Goal: Task Accomplishment & Management: Complete application form

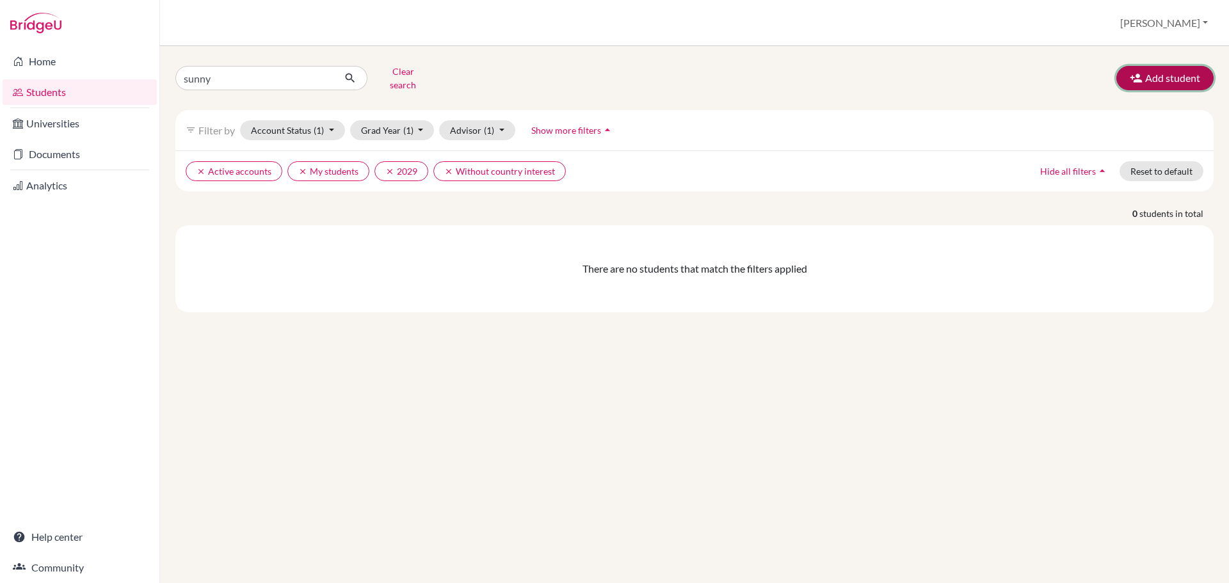
click at [1174, 75] on button "Add student" at bounding box center [1164, 78] width 97 height 24
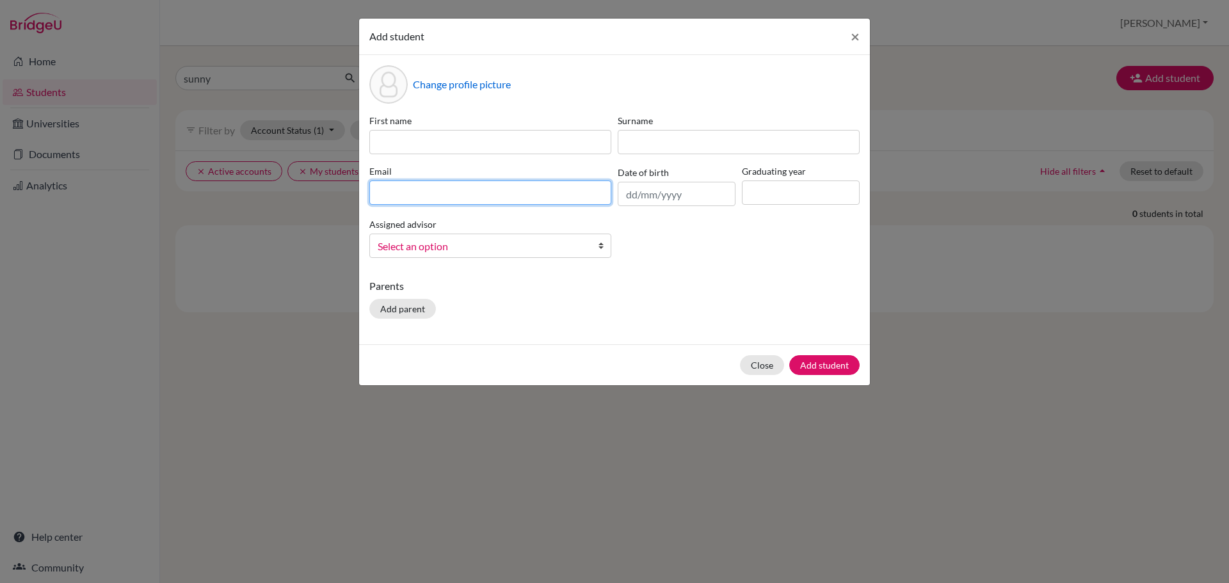
click at [511, 192] on input at bounding box center [490, 192] width 242 height 24
paste input "250394@misy.edu.mm"
type input "250394@misy.edu.mm"
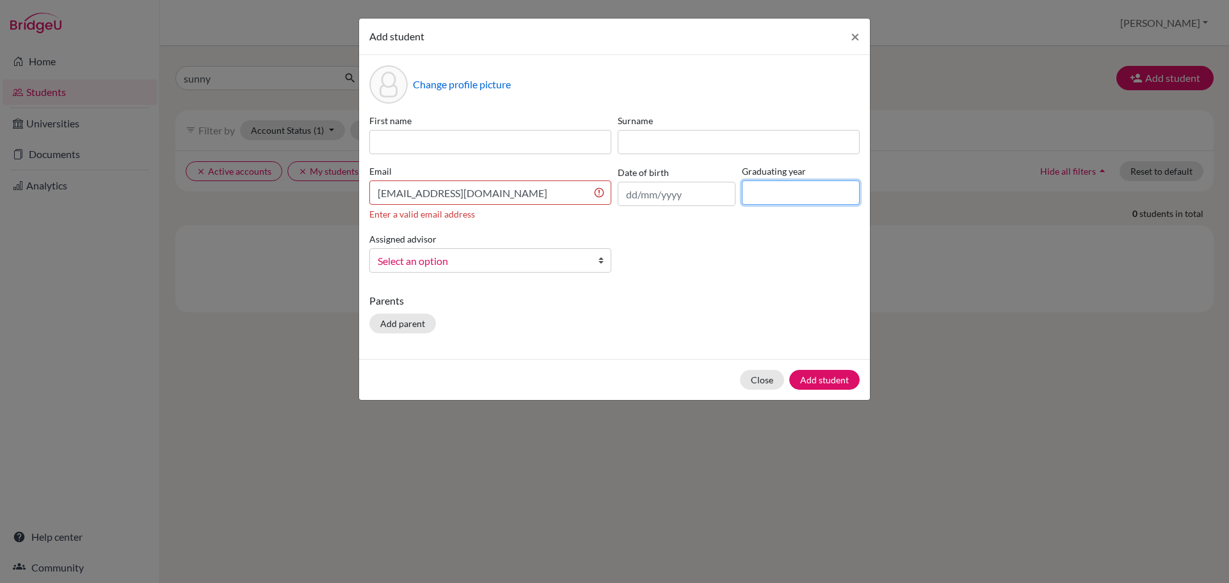
click at [780, 198] on input at bounding box center [801, 192] width 118 height 24
click at [786, 193] on input "2026" at bounding box center [801, 192] width 118 height 24
type input "2027"
click at [419, 145] on input at bounding box center [490, 142] width 242 height 24
paste input "Sushmita"
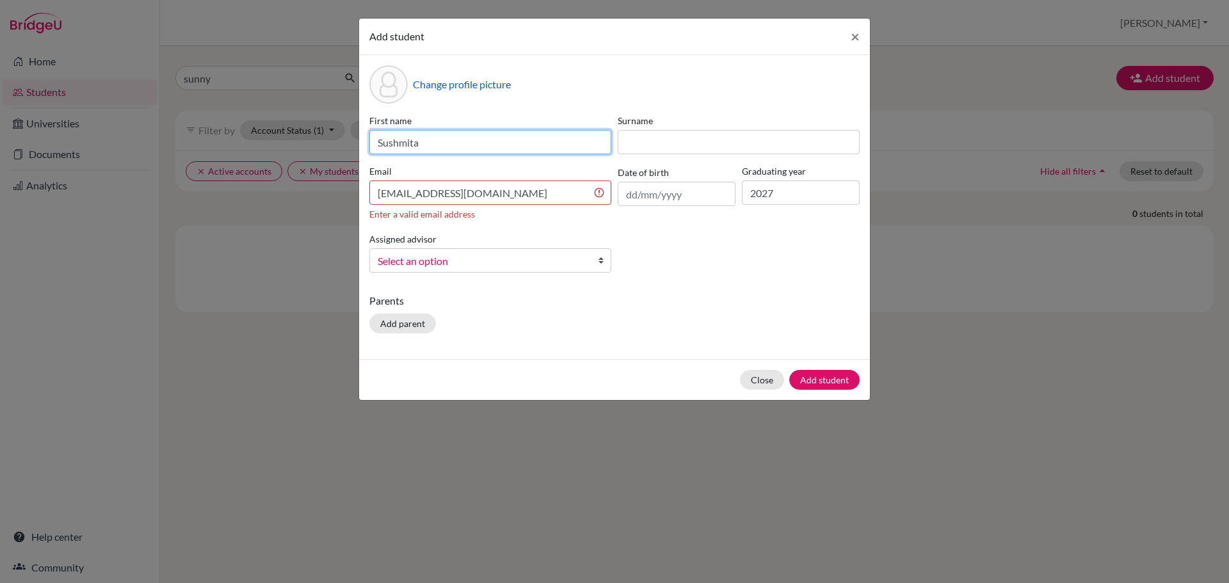
type input "Sushmita"
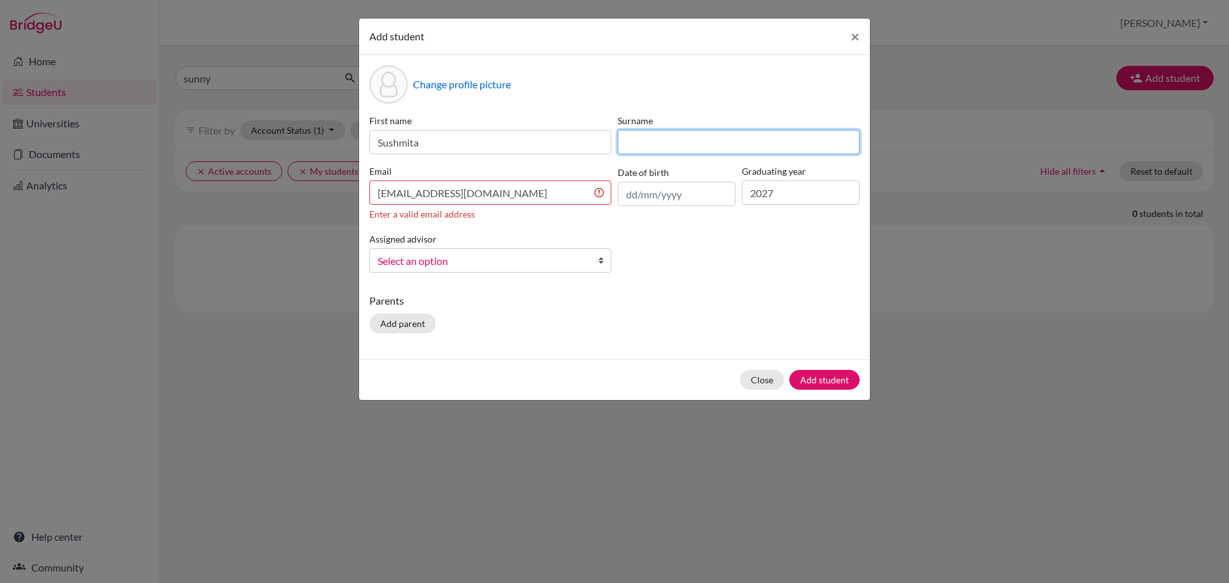
click at [653, 141] on input at bounding box center [739, 142] width 242 height 24
paste input "Karna"
type input "Karna"
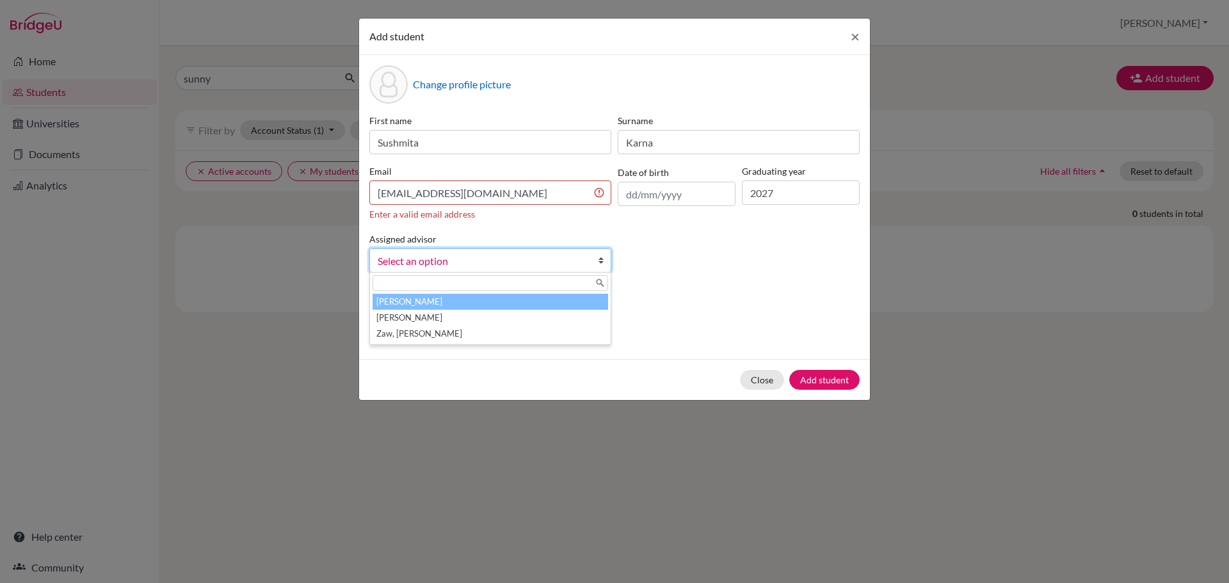
click at [530, 264] on span "Select an option" at bounding box center [482, 261] width 209 height 17
drag, startPoint x: 508, startPoint y: 331, endPoint x: 507, endPoint y: 299, distance: 32.0
click at [507, 299] on ul "Ashford, Stuart Metelev, Alex Zaw, Thet Htoo" at bounding box center [489, 318] width 238 height 48
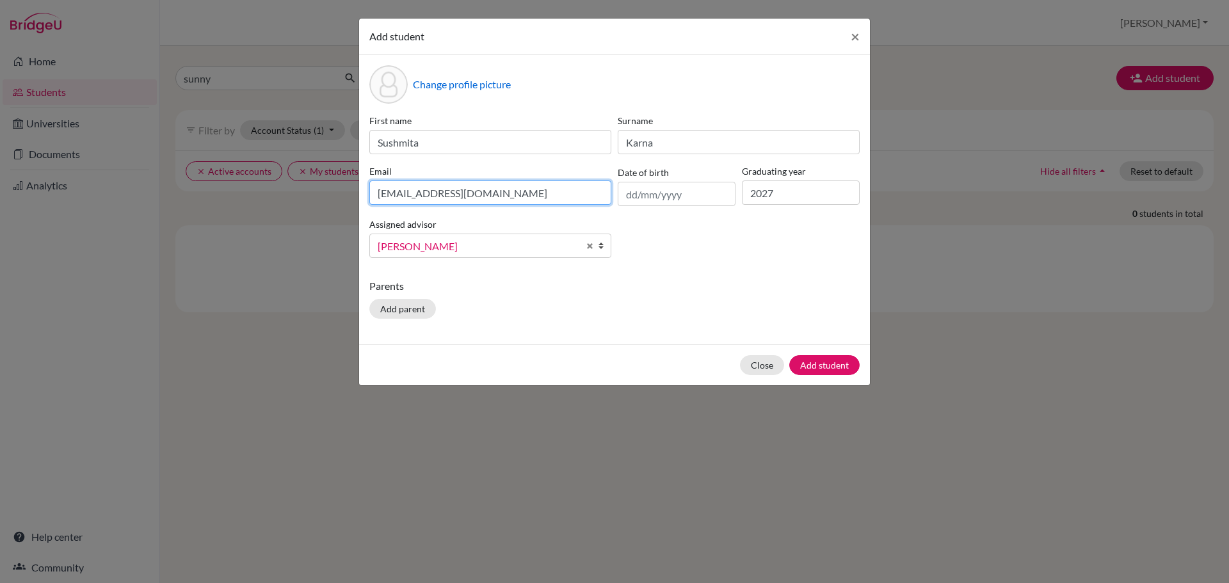
click at [376, 193] on input "250394@misy.edu.mm" at bounding box center [490, 192] width 242 height 24
click at [510, 194] on input "250394@misy.edu.mm" at bounding box center [490, 192] width 242 height 24
type input "250394@misy.edu.mm"
click at [840, 363] on button "Add student" at bounding box center [824, 365] width 70 height 20
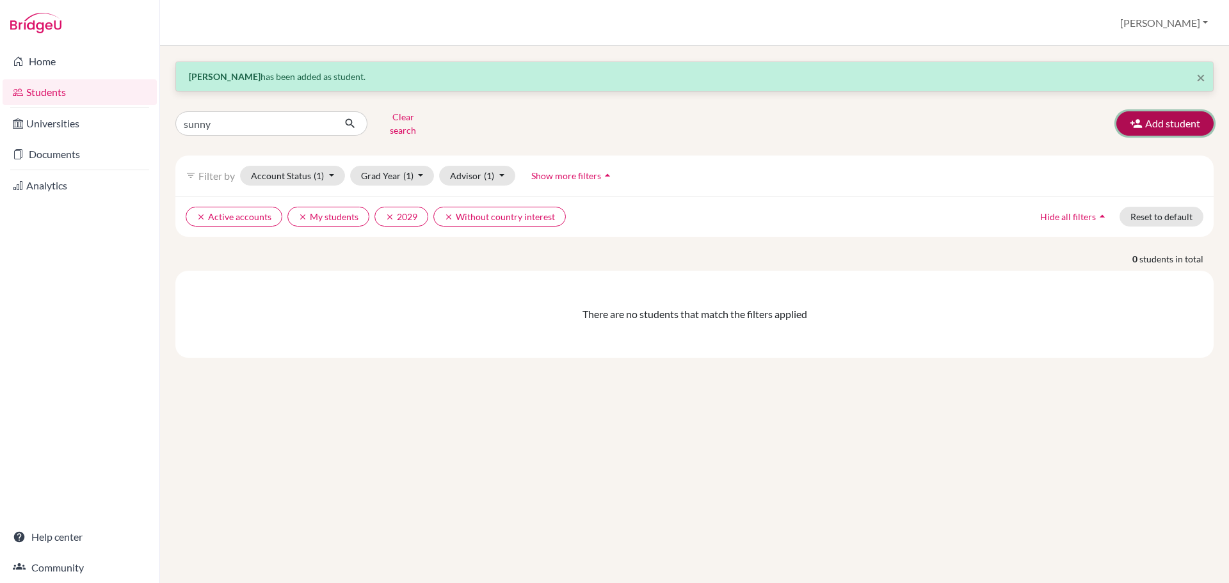
click at [1192, 113] on button "Add student" at bounding box center [1164, 123] width 97 height 24
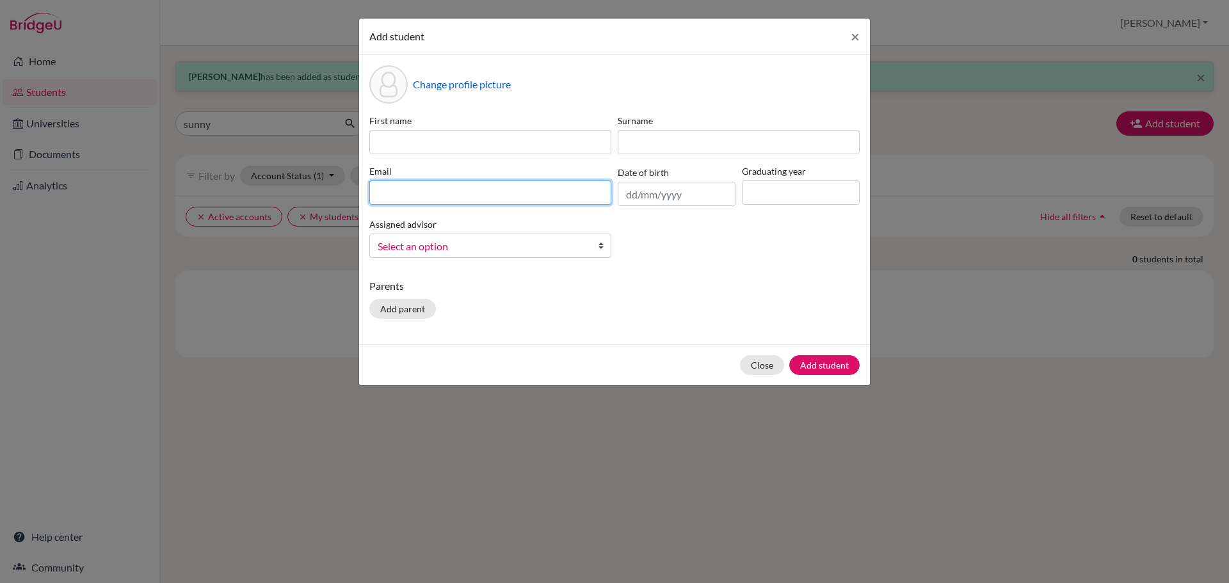
click at [513, 199] on input at bounding box center [490, 192] width 242 height 24
paste input "[EMAIL_ADDRESS][DOMAIN_NAME]"
type input "[EMAIL_ADDRESS][DOMAIN_NAME]"
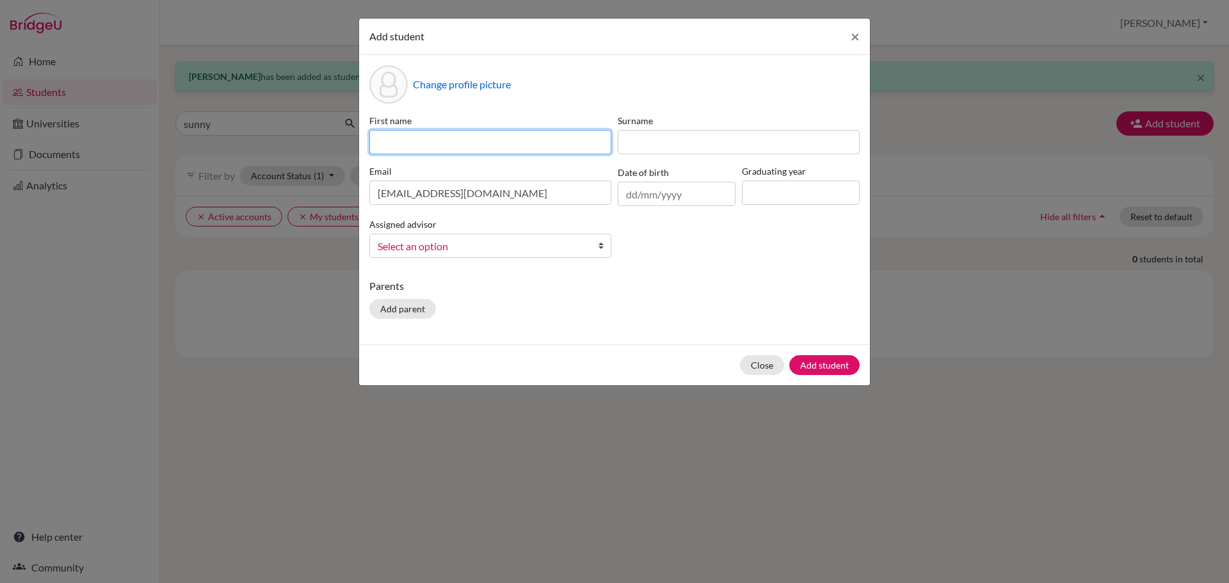
click at [490, 139] on input at bounding box center [490, 142] width 242 height 24
paste input "Bhone Min"
type input "Bhone Min"
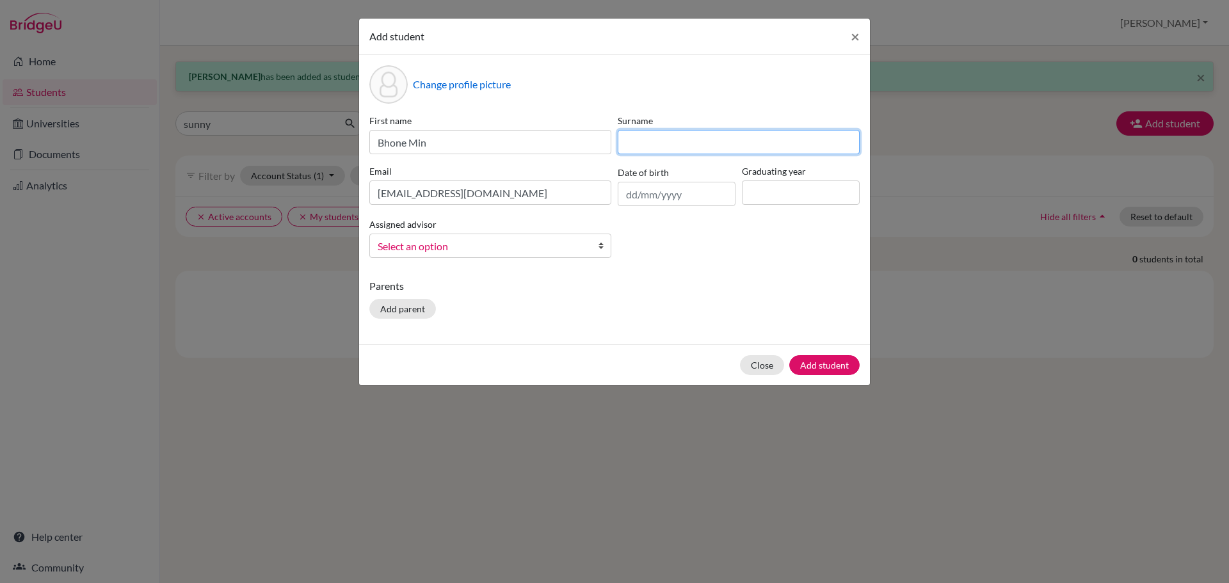
click at [667, 138] on input at bounding box center [739, 142] width 242 height 24
type input "Khant"
click at [671, 196] on input "text" at bounding box center [677, 194] width 118 height 24
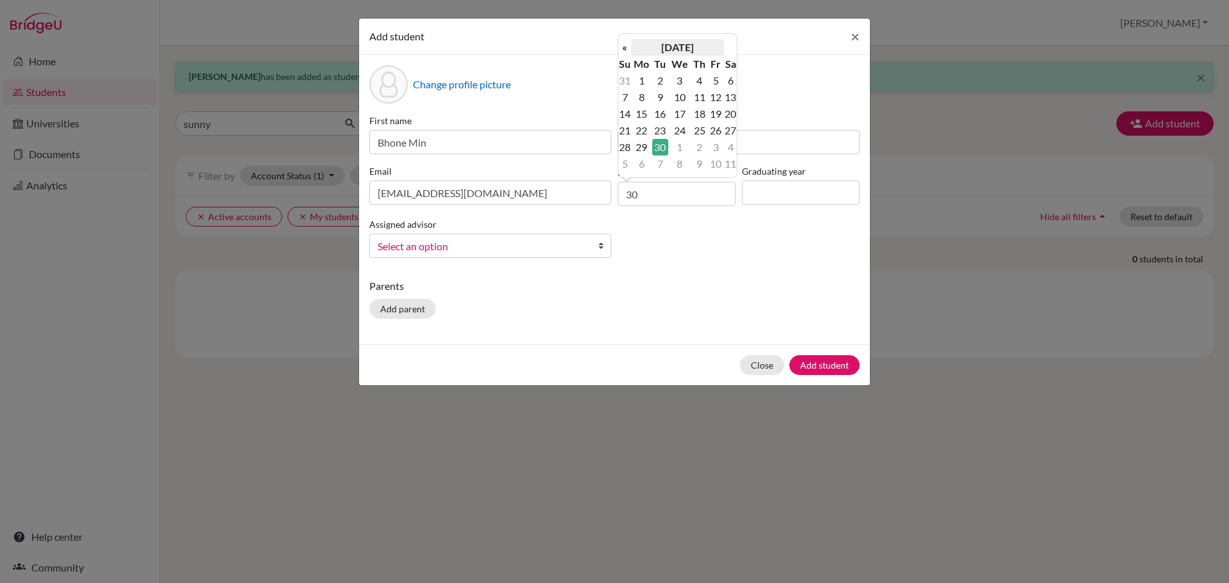
click at [635, 47] on th "[DATE]" at bounding box center [677, 47] width 93 height 17
click at [634, 83] on span "Jan" at bounding box center [633, 79] width 27 height 35
click at [660, 44] on th "January 2025" at bounding box center [677, 47] width 93 height 17
click at [687, 53] on th "2025" at bounding box center [677, 52] width 93 height 17
click at [628, 55] on th "«" at bounding box center [624, 52] width 13 height 17
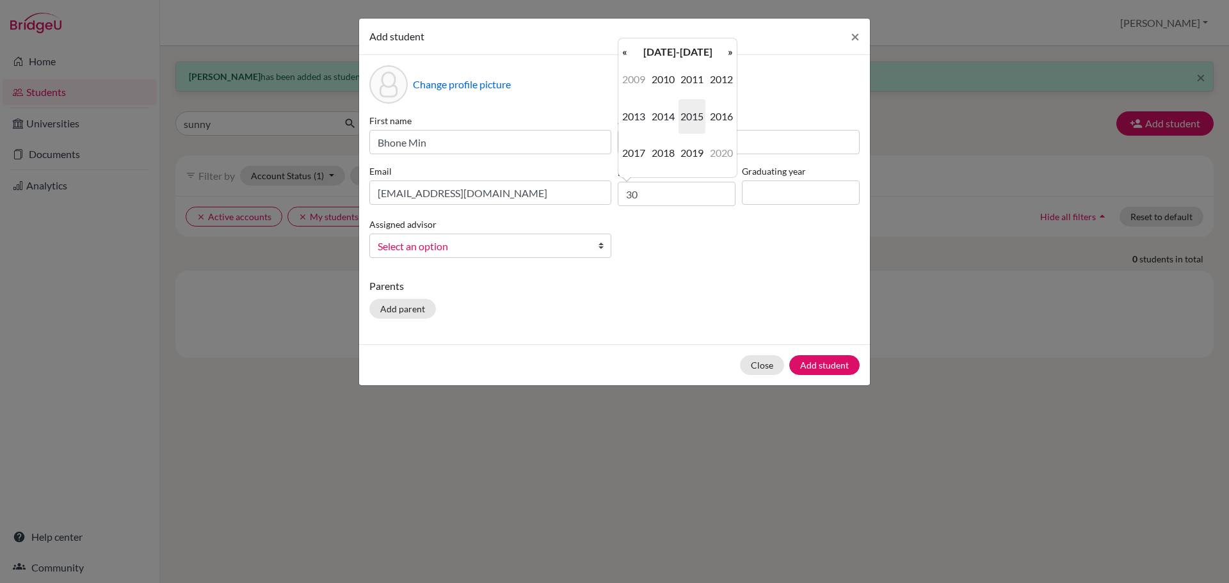
click at [628, 55] on th "«" at bounding box center [624, 52] width 13 height 17
click at [689, 148] on span "2009" at bounding box center [691, 153] width 27 height 35
click at [642, 82] on span "Jan" at bounding box center [633, 79] width 27 height 35
click at [719, 144] on td "30" at bounding box center [716, 147] width 16 height 17
type input "[DATE]"
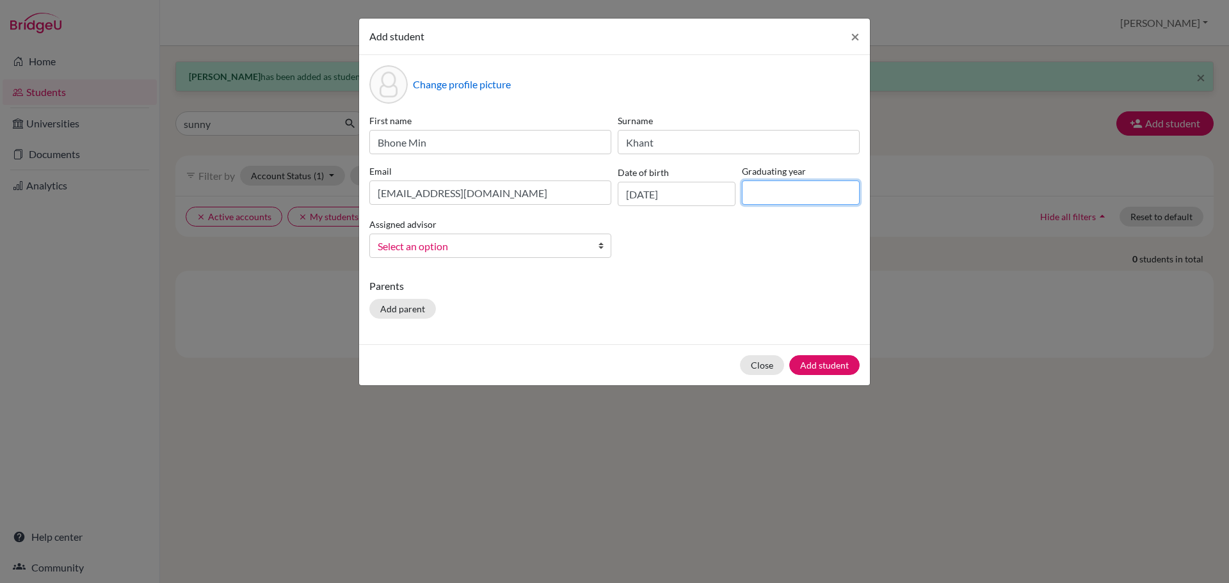
click at [781, 192] on input at bounding box center [801, 192] width 118 height 24
type input "2027"
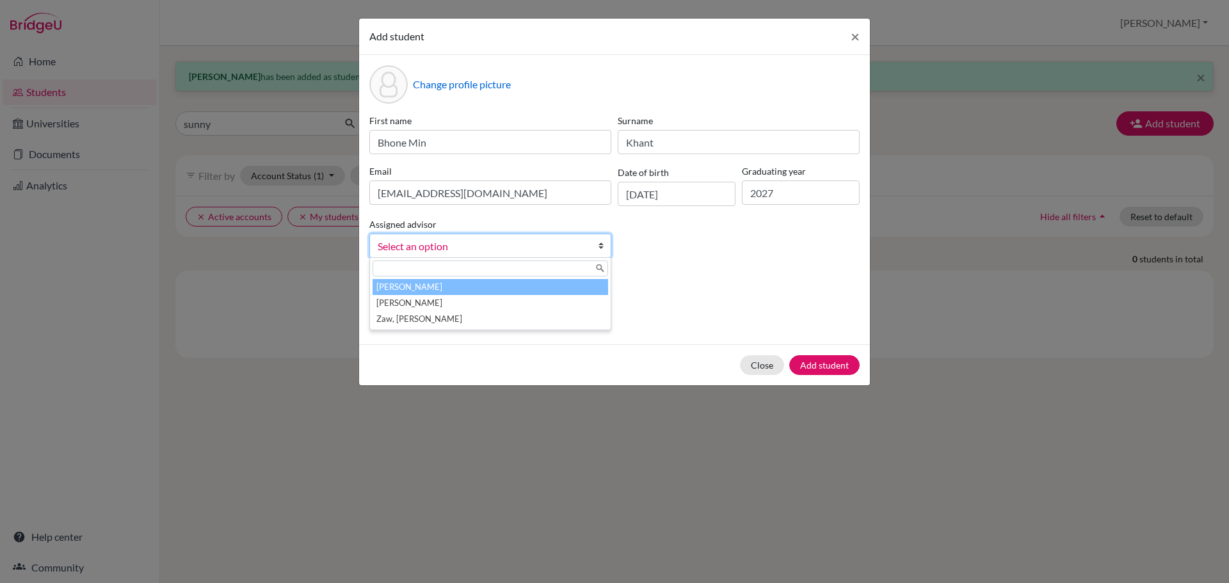
click at [471, 239] on span "Select an option" at bounding box center [482, 246] width 209 height 17
click at [462, 288] on li "[PERSON_NAME]" at bounding box center [489, 287] width 235 height 16
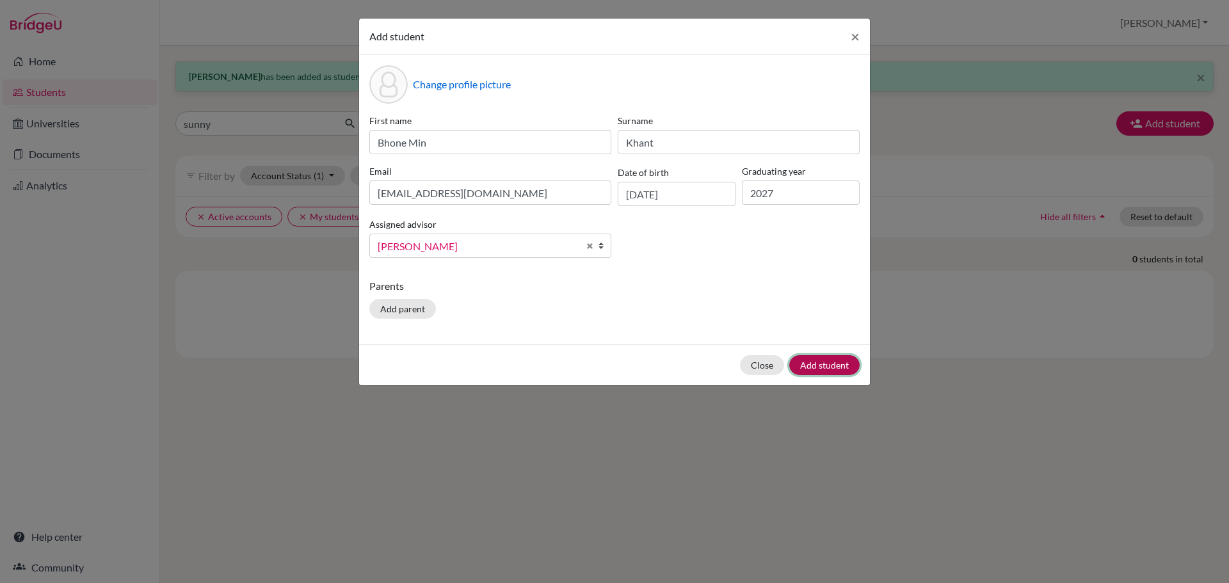
click at [843, 370] on button "Add student" at bounding box center [824, 365] width 70 height 20
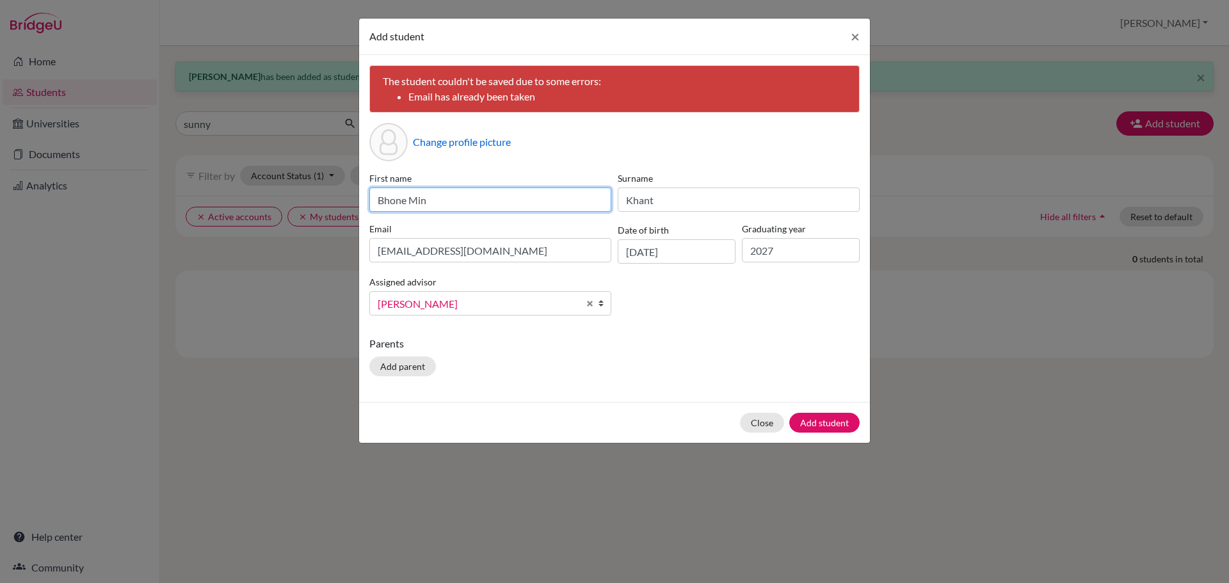
click at [377, 198] on input "Bhone Min" at bounding box center [490, 199] width 242 height 24
click at [756, 425] on button "Close" at bounding box center [762, 423] width 44 height 20
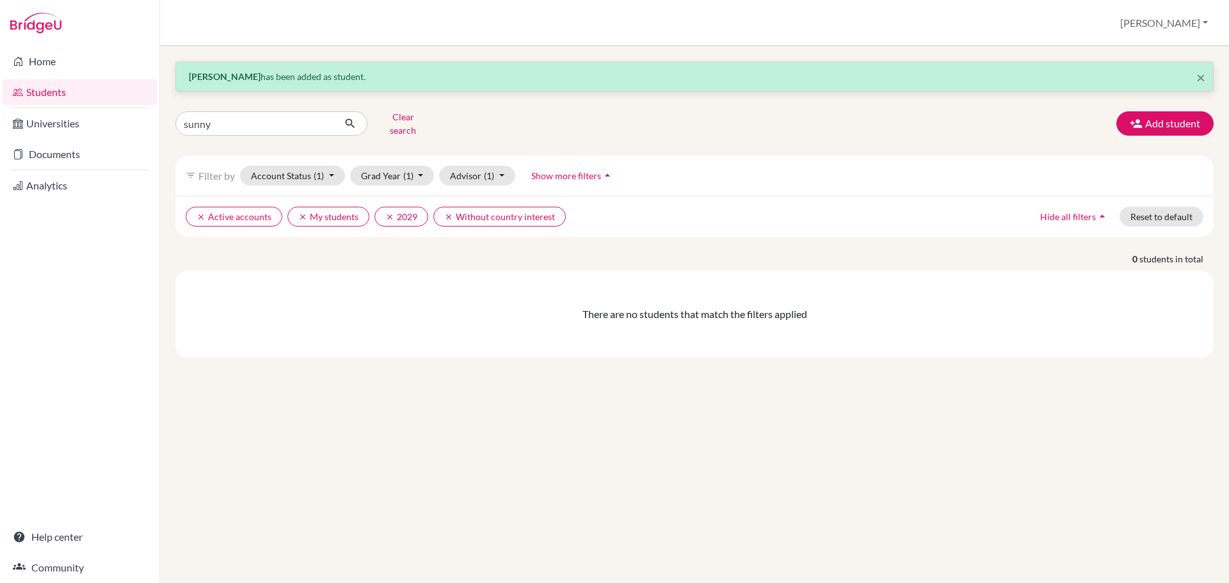
click at [46, 79] on li "Students" at bounding box center [79, 92] width 159 height 31
click at [44, 92] on link "Students" at bounding box center [80, 92] width 154 height 26
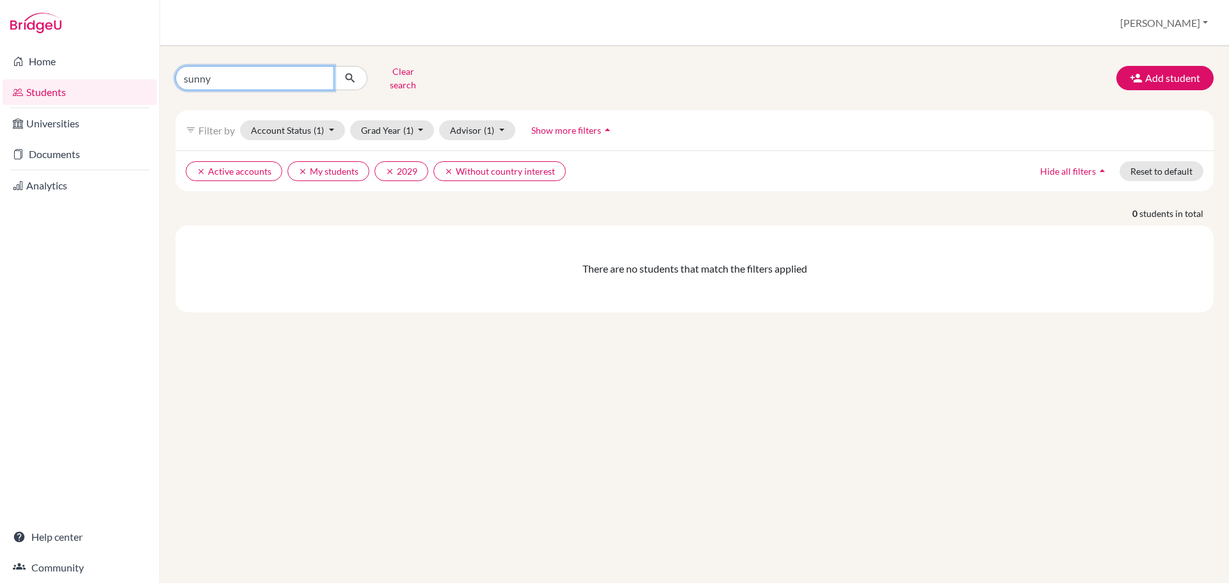
click at [281, 73] on input "sunny" at bounding box center [254, 78] width 159 height 24
click at [321, 74] on input "sunny" at bounding box center [254, 78] width 159 height 24
type input "l"
type input "khant"
click button "submit" at bounding box center [350, 78] width 34 height 24
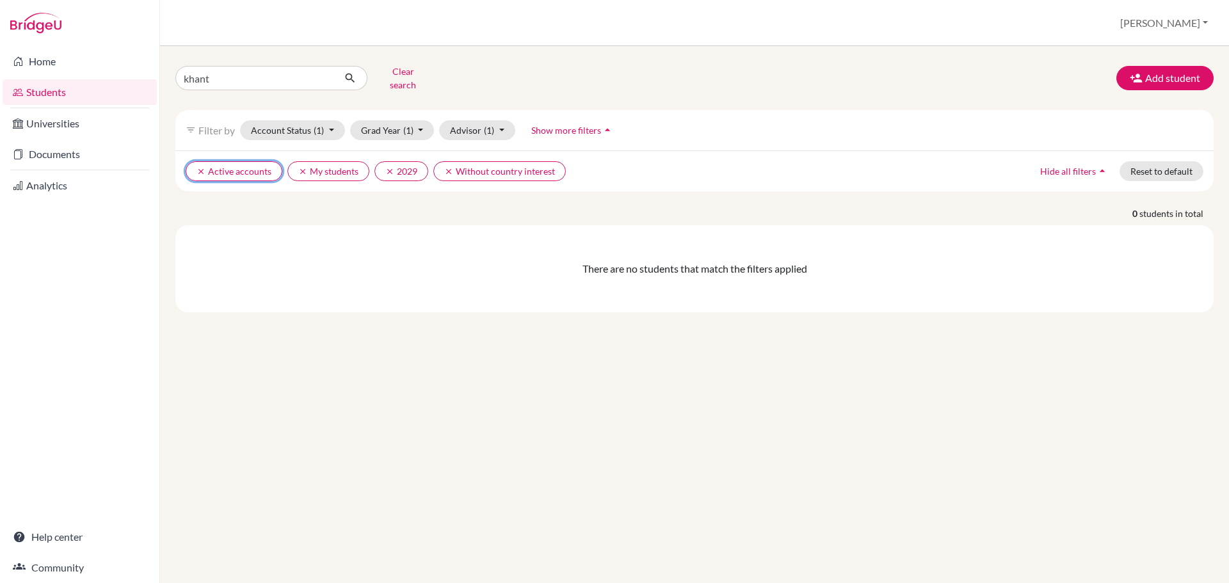
click at [196, 161] on button "clear Active accounts" at bounding box center [234, 171] width 97 height 20
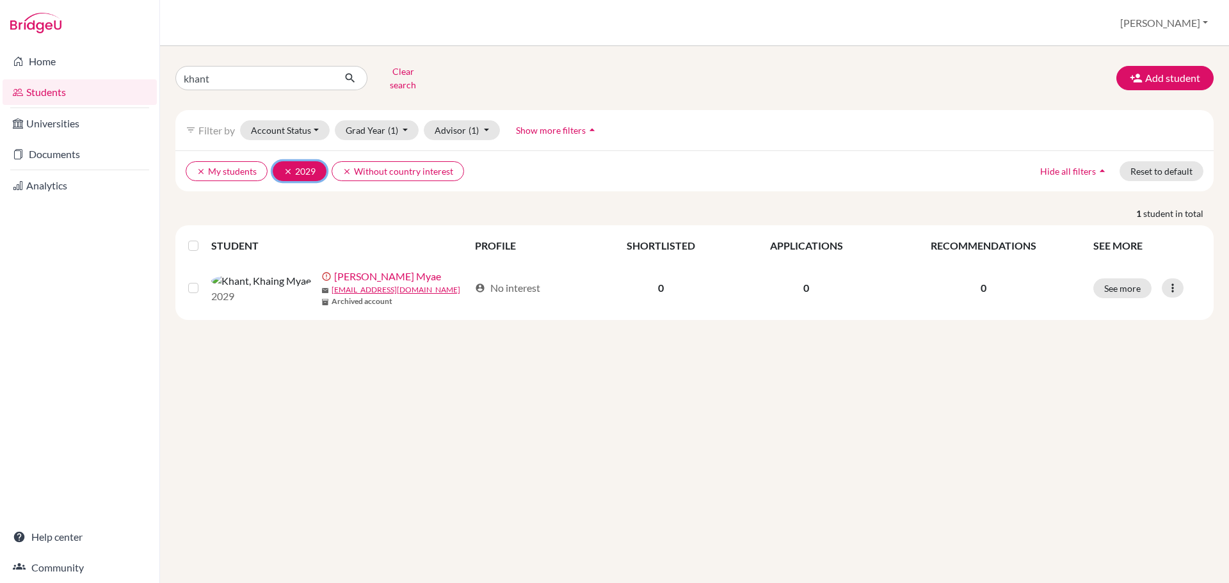
click at [287, 167] on icon "clear" at bounding box center [287, 171] width 9 height 9
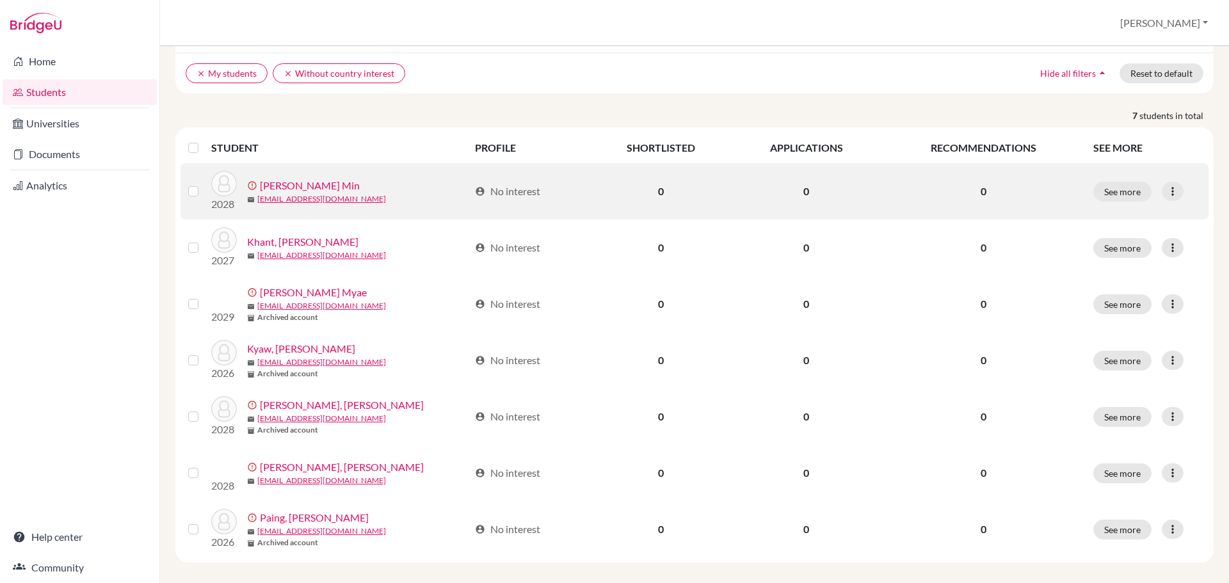
scroll to position [99, 0]
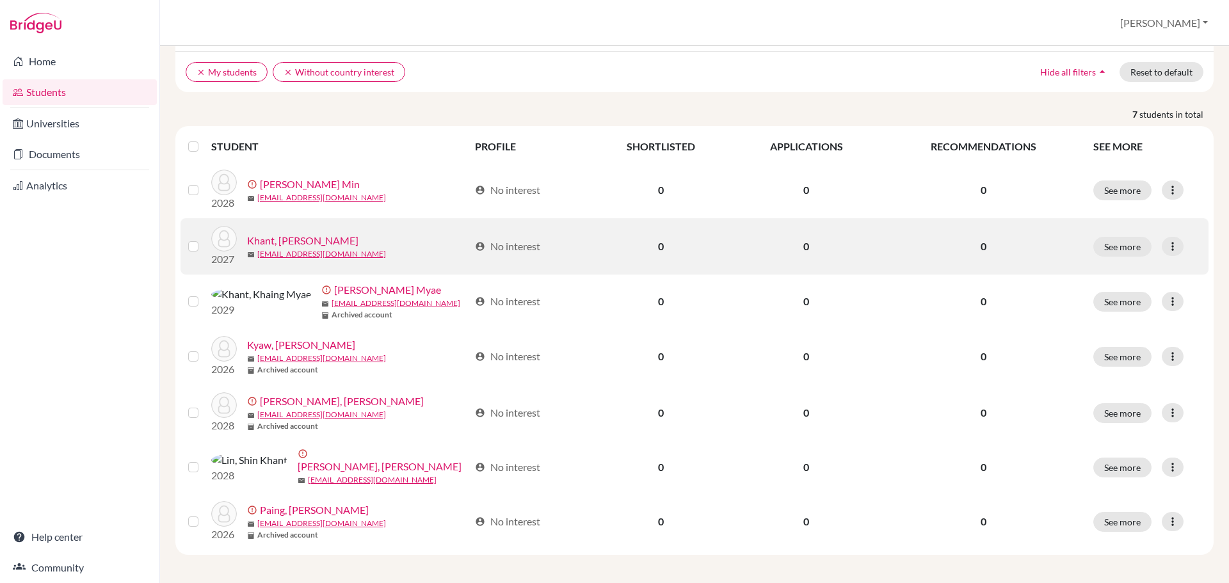
click at [321, 233] on link "Khant, [PERSON_NAME]" at bounding box center [302, 240] width 111 height 15
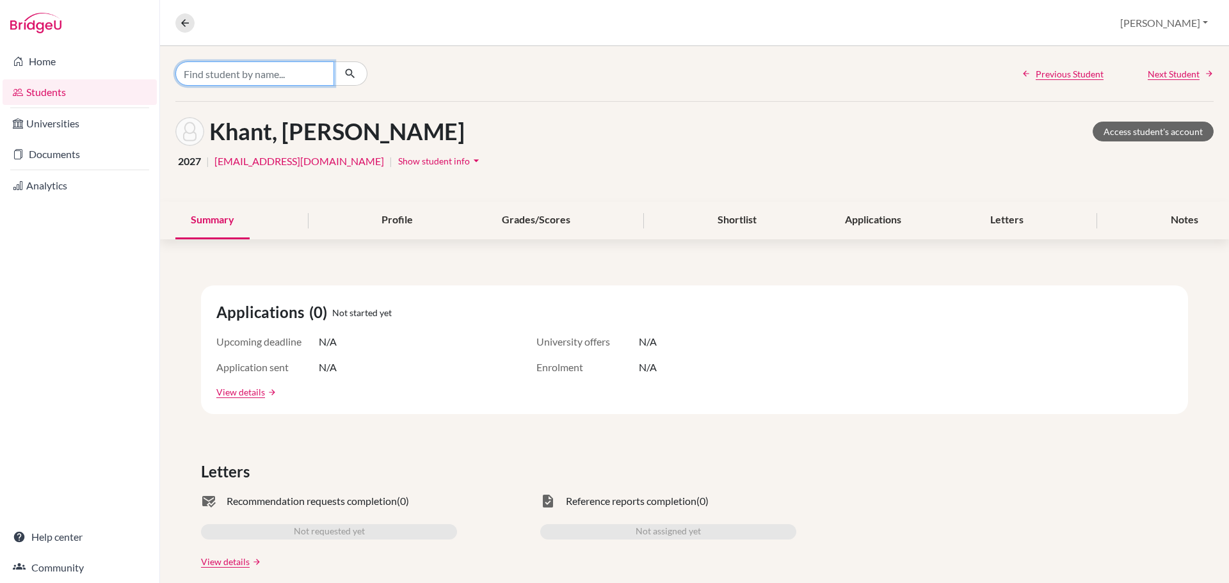
click at [273, 77] on input "Find student by name..." at bounding box center [254, 73] width 159 height 24
type input "khaung"
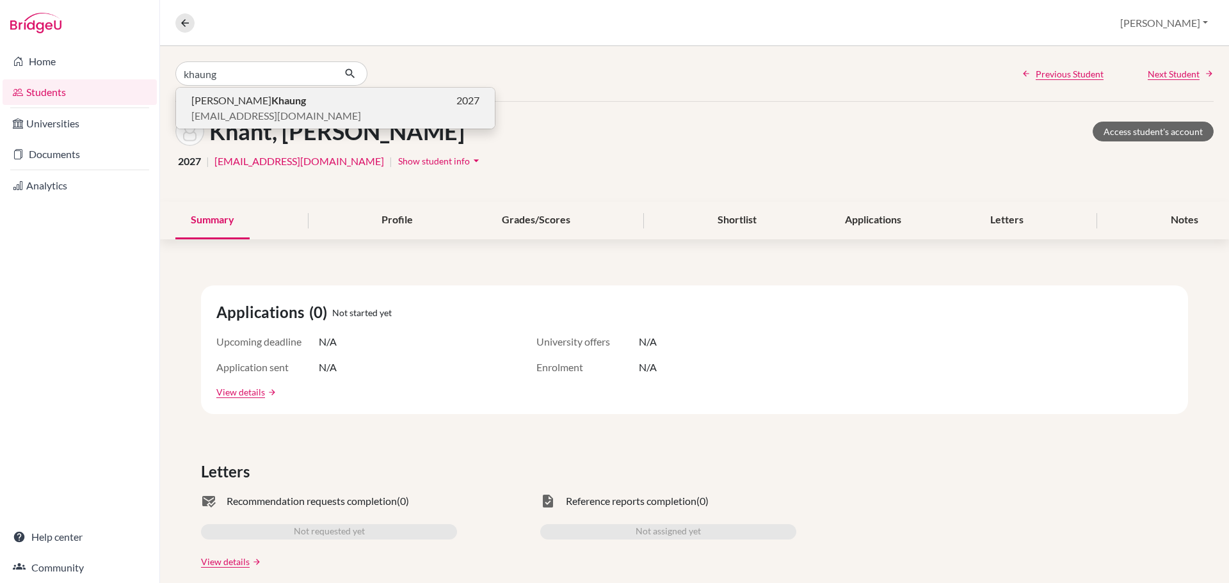
click at [264, 109] on span "[EMAIL_ADDRESS][DOMAIN_NAME]" at bounding box center [276, 115] width 170 height 15
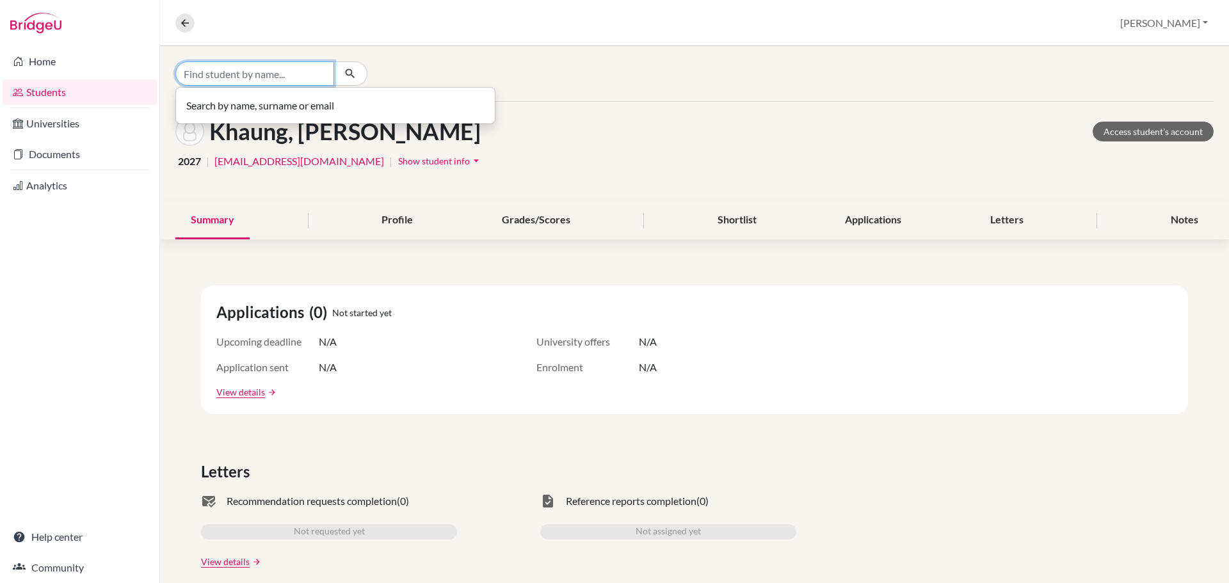
click at [241, 74] on input "Find student by name..." at bounding box center [254, 73] width 159 height 24
type input "seng"
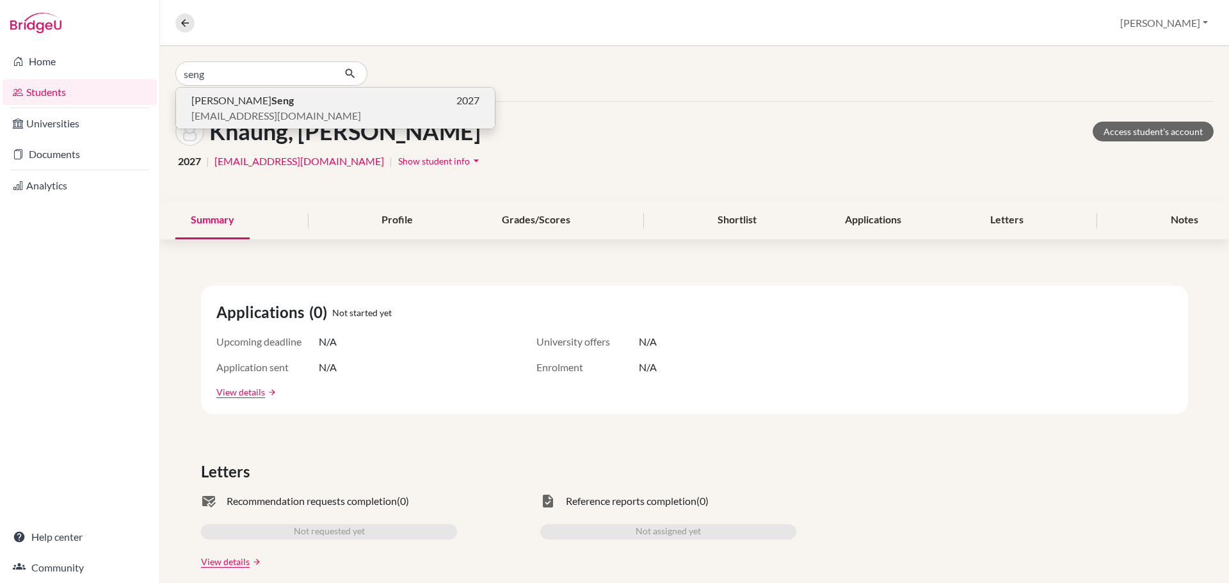
click at [271, 100] on b "Seng" at bounding box center [282, 100] width 22 height 12
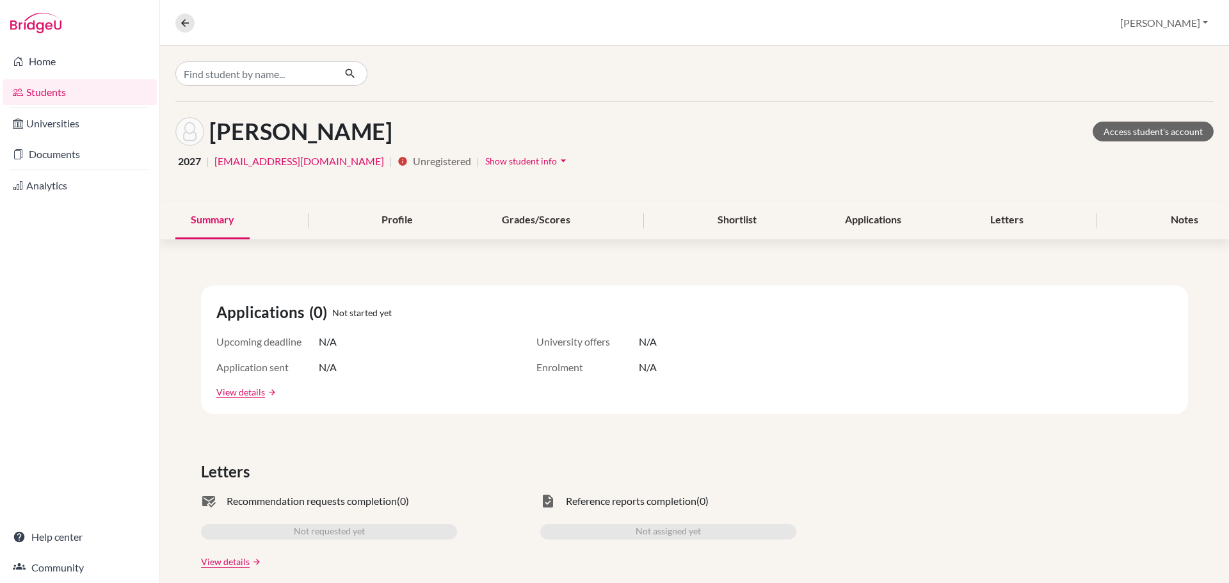
click at [485, 157] on span "Show student info" at bounding box center [521, 160] width 72 height 11
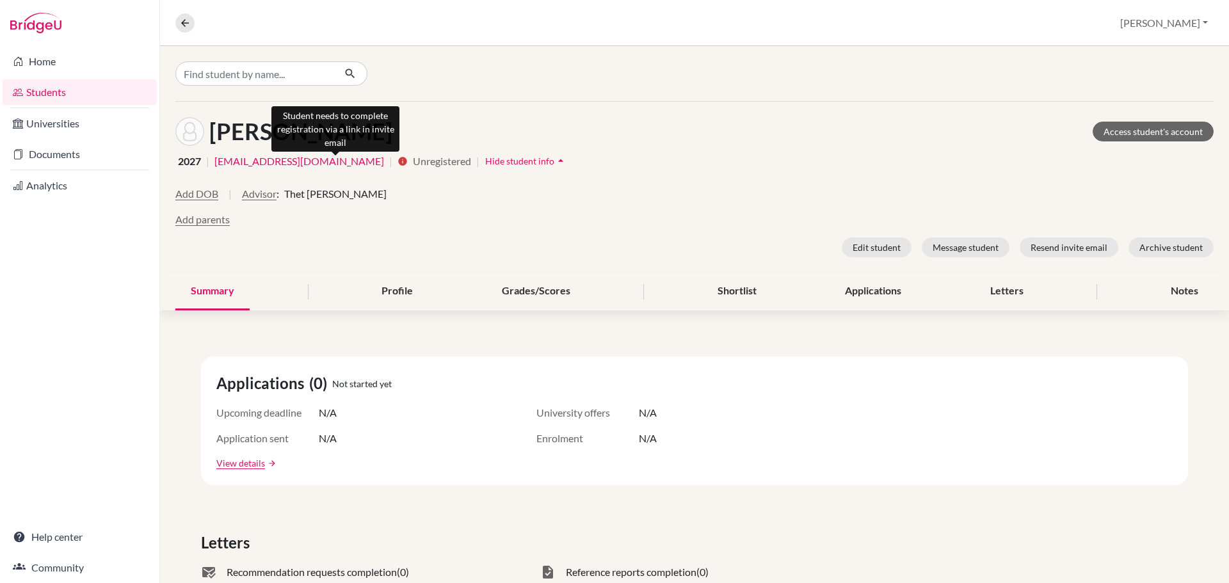
click at [397, 157] on icon "info" at bounding box center [402, 161] width 10 height 10
click at [884, 150] on div "Seng, Sai Swam Access student's account 2027 | 220228@misy.edu.mm | info Unregi…" at bounding box center [694, 187] width 1069 height 171
click at [263, 188] on button "Advisor" at bounding box center [259, 193] width 35 height 15
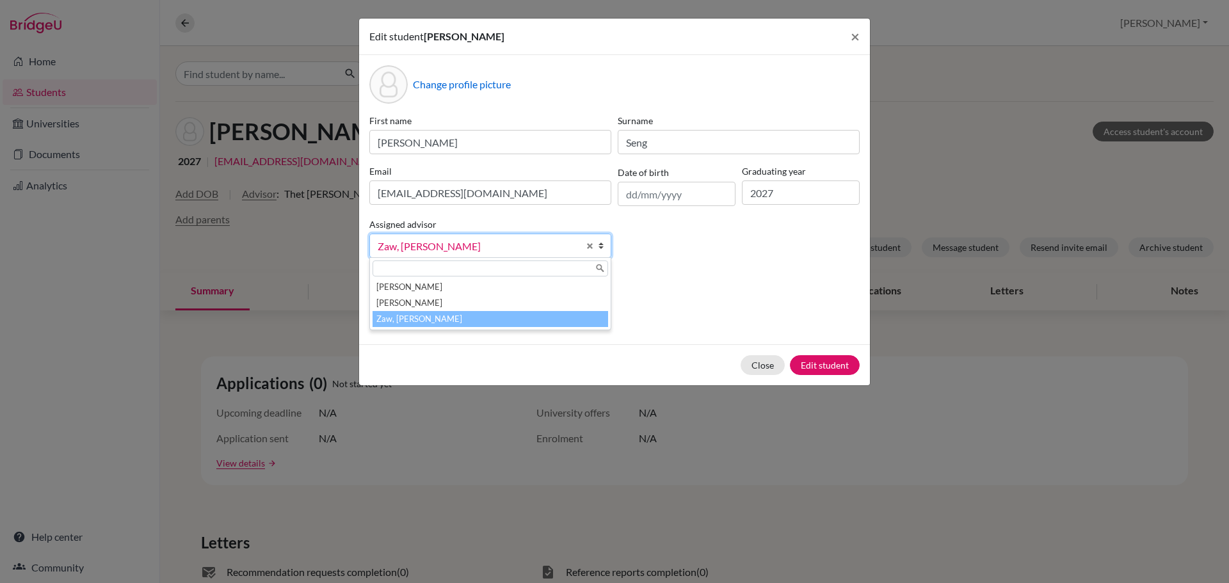
click at [536, 247] on span "Zaw, [PERSON_NAME]" at bounding box center [478, 246] width 201 height 17
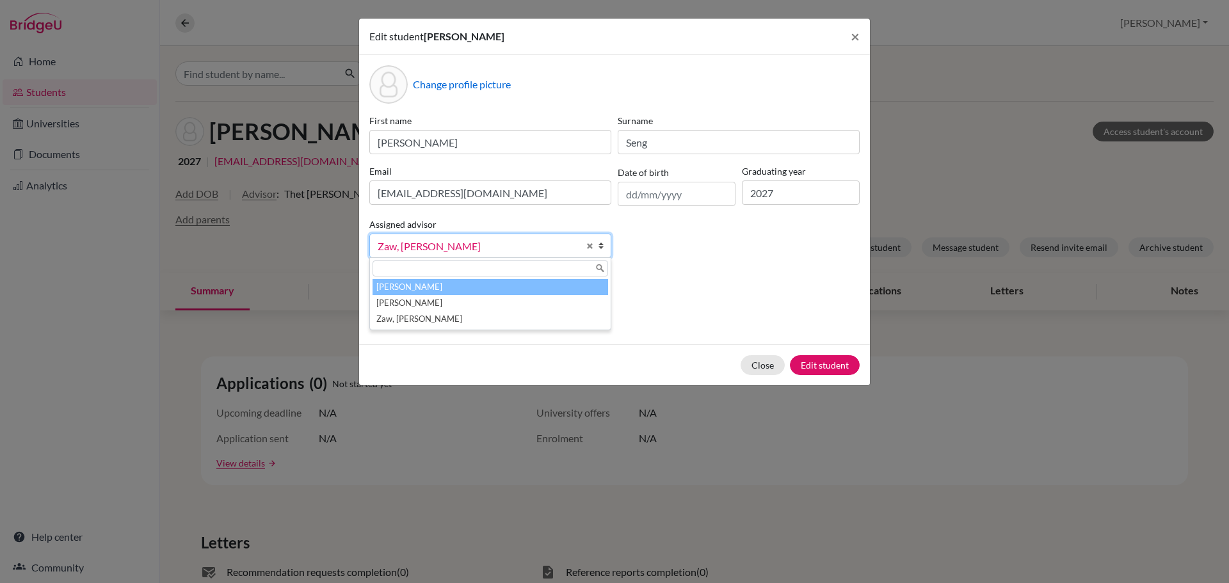
click at [511, 281] on li "[PERSON_NAME]" at bounding box center [489, 287] width 235 height 16
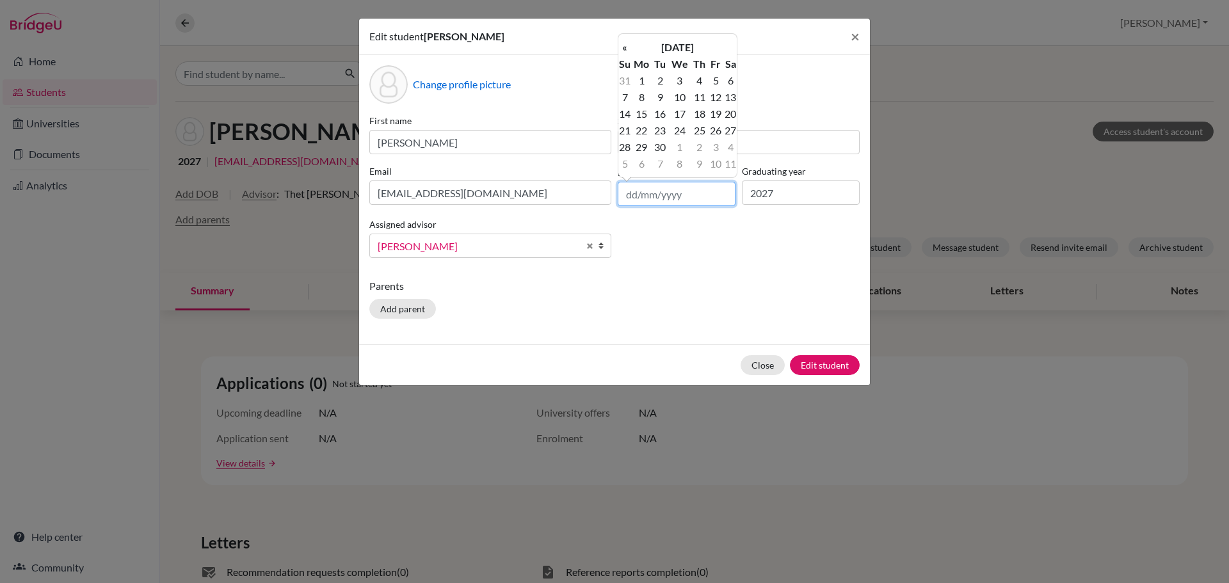
click at [690, 200] on input "text" at bounding box center [677, 194] width 118 height 24
click at [703, 42] on th "[DATE]" at bounding box center [677, 47] width 93 height 17
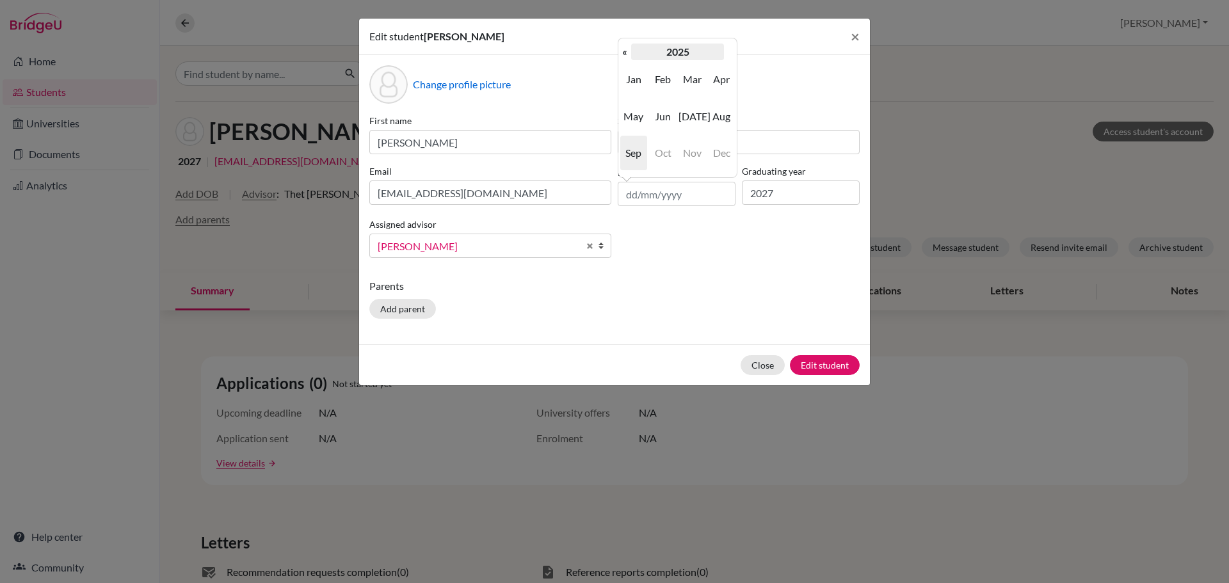
click at [686, 54] on th "2025" at bounding box center [677, 52] width 93 height 17
click at [628, 52] on th "«" at bounding box center [624, 52] width 13 height 17
click at [639, 152] on span "2007" at bounding box center [633, 153] width 27 height 35
click at [691, 154] on span "Nov" at bounding box center [691, 153] width 27 height 35
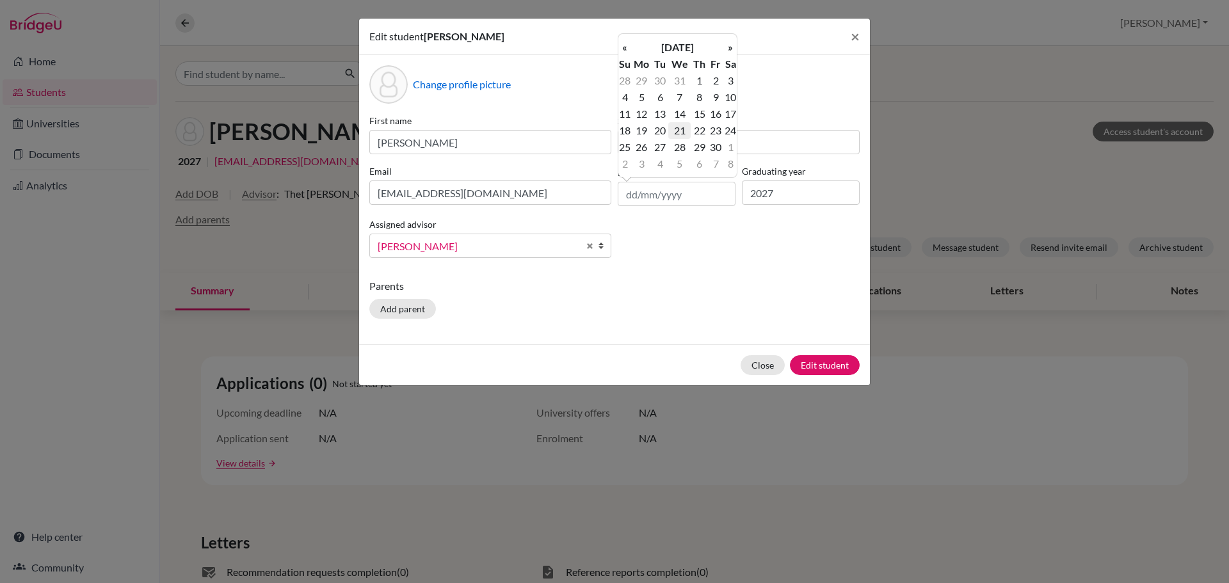
click at [681, 132] on td "21" at bounding box center [679, 130] width 22 height 17
type input "21/11/2007"
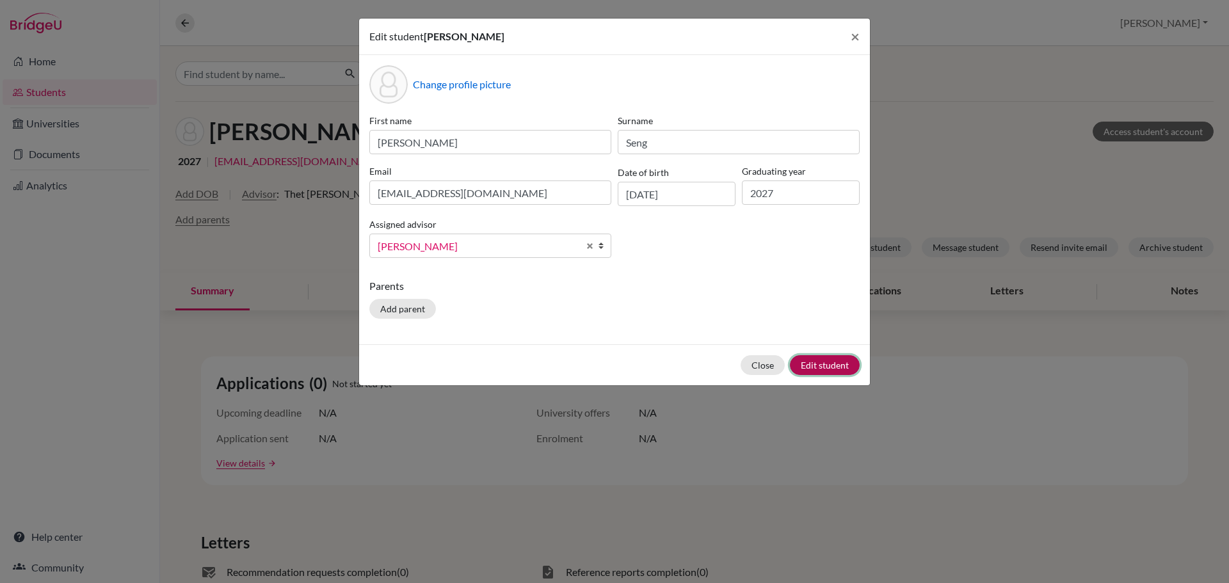
click at [820, 365] on button "Edit student" at bounding box center [825, 365] width 70 height 20
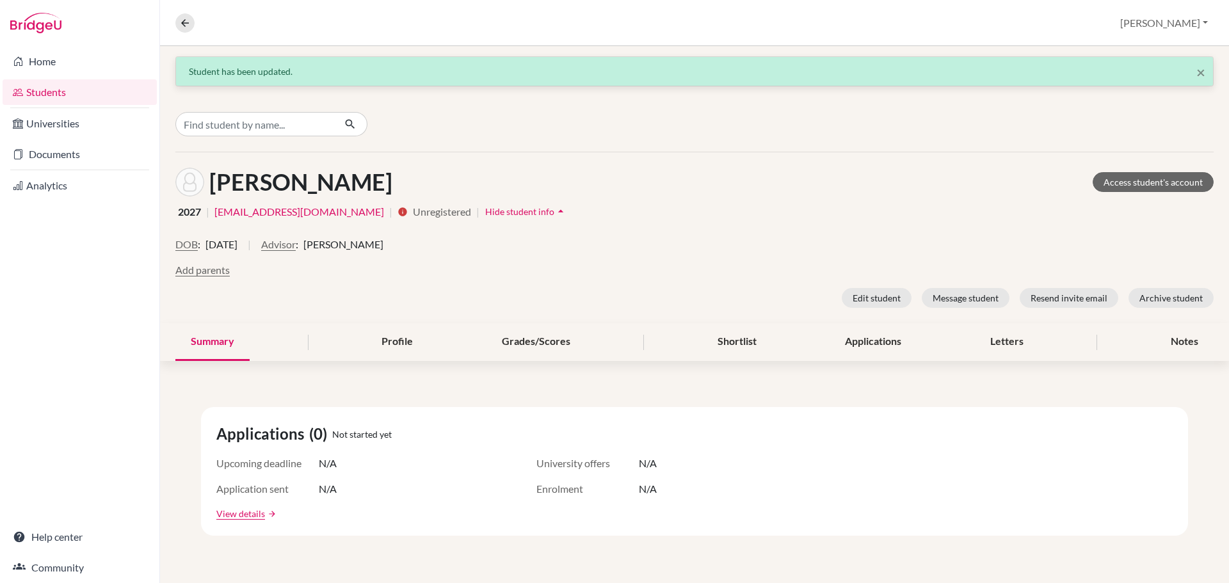
click at [189, 209] on span "2027" at bounding box center [189, 211] width 23 height 15
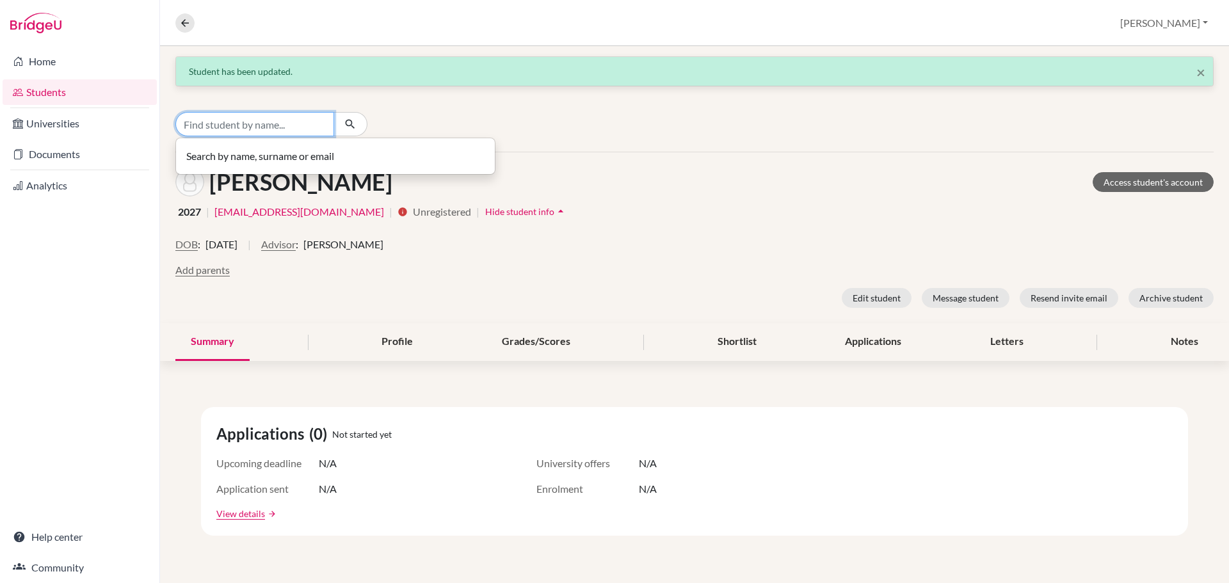
click at [222, 124] on input "Find student by name..." at bounding box center [254, 124] width 159 height 24
click at [56, 89] on link "Students" at bounding box center [80, 92] width 154 height 26
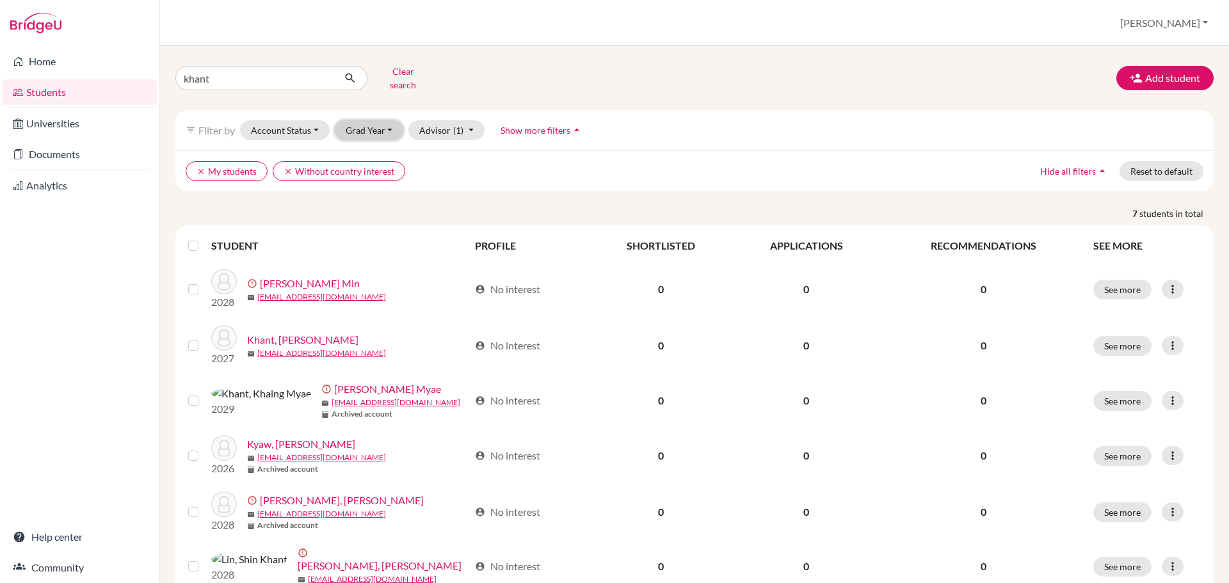
click at [376, 120] on button "Grad Year" at bounding box center [369, 130] width 69 height 20
click at [385, 191] on div "2027" at bounding box center [373, 198] width 45 height 15
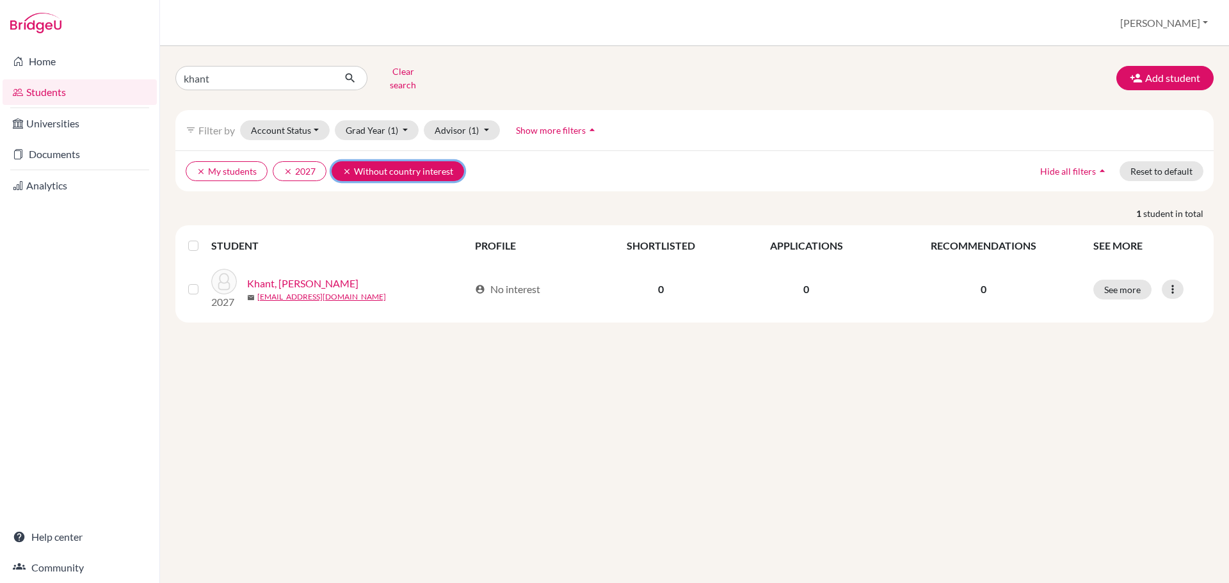
click at [346, 167] on icon "clear" at bounding box center [346, 171] width 9 height 9
click at [199, 167] on icon "clear" at bounding box center [200, 171] width 9 height 9
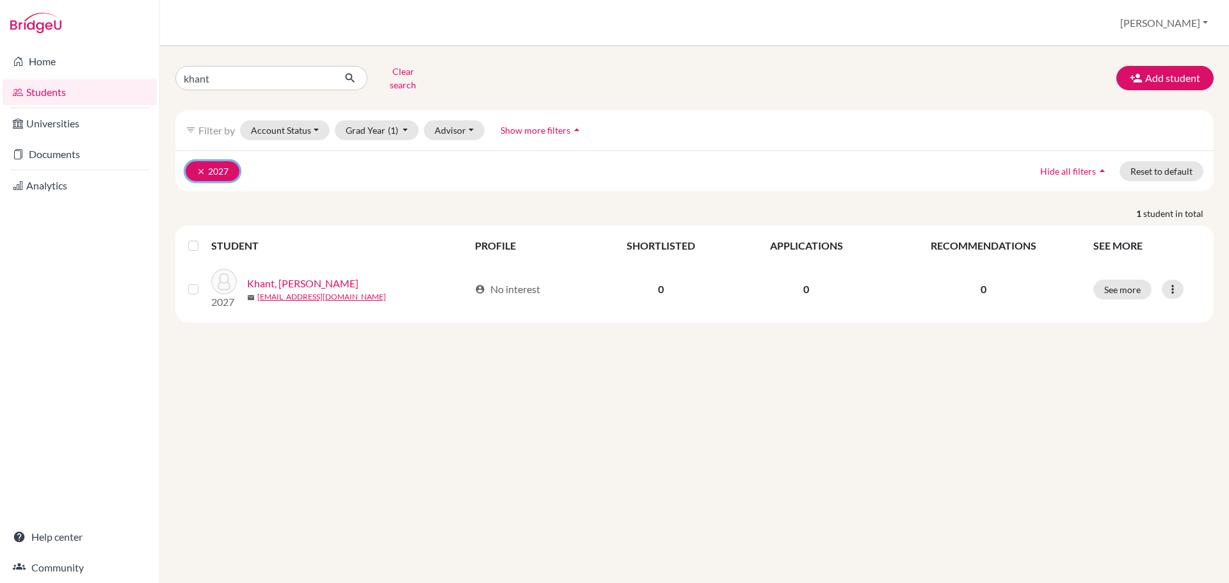
click at [201, 161] on button "clear 2027" at bounding box center [213, 171] width 54 height 20
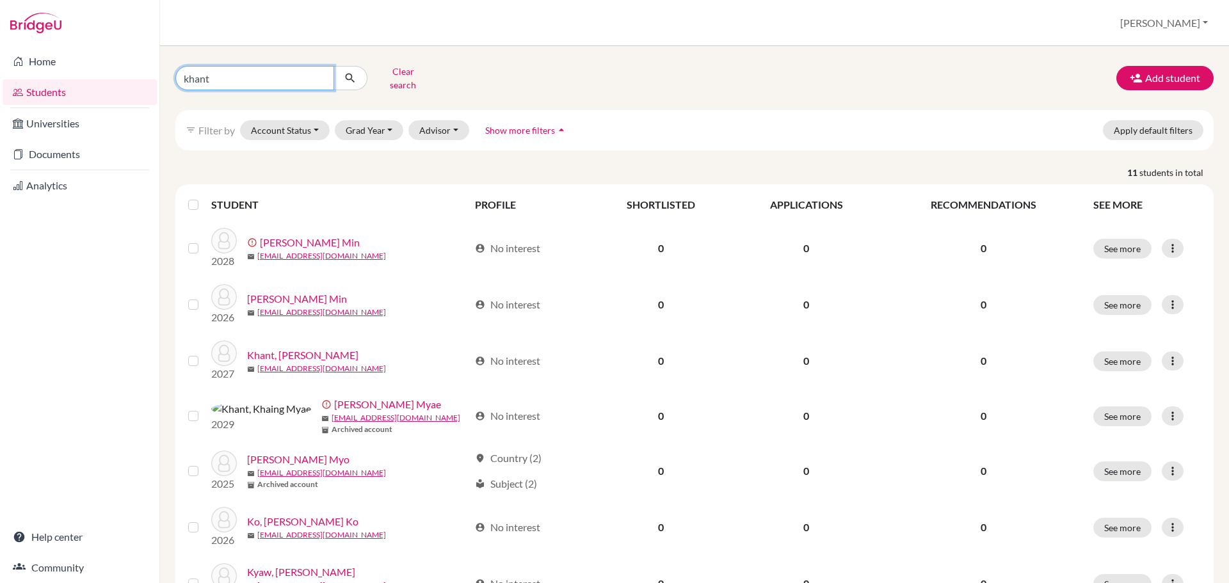
click at [310, 79] on input "khant" at bounding box center [254, 78] width 159 height 24
type input "khaung"
click button "submit" at bounding box center [350, 78] width 34 height 24
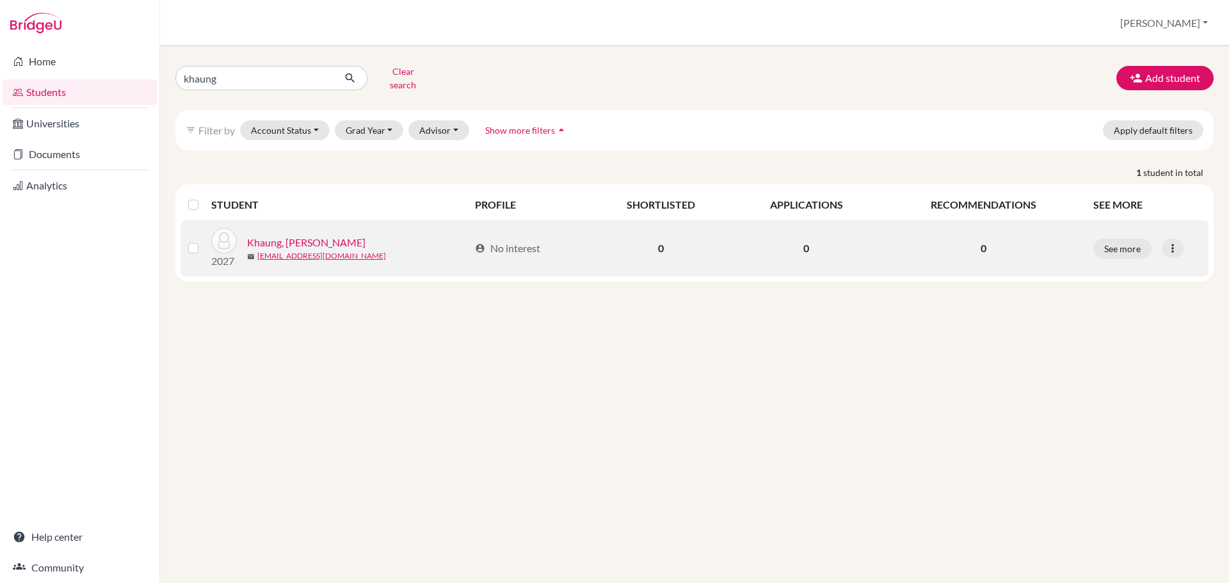
click at [313, 237] on link "Khaung, [PERSON_NAME]" at bounding box center [306, 242] width 118 height 15
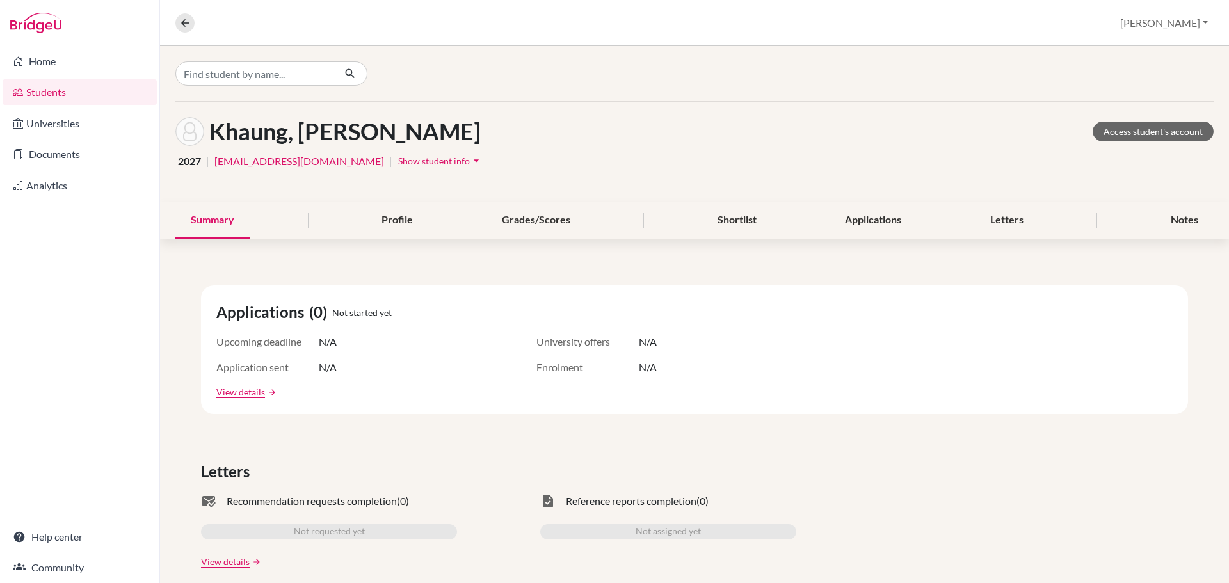
click at [398, 157] on span "Show student info" at bounding box center [434, 160] width 72 height 11
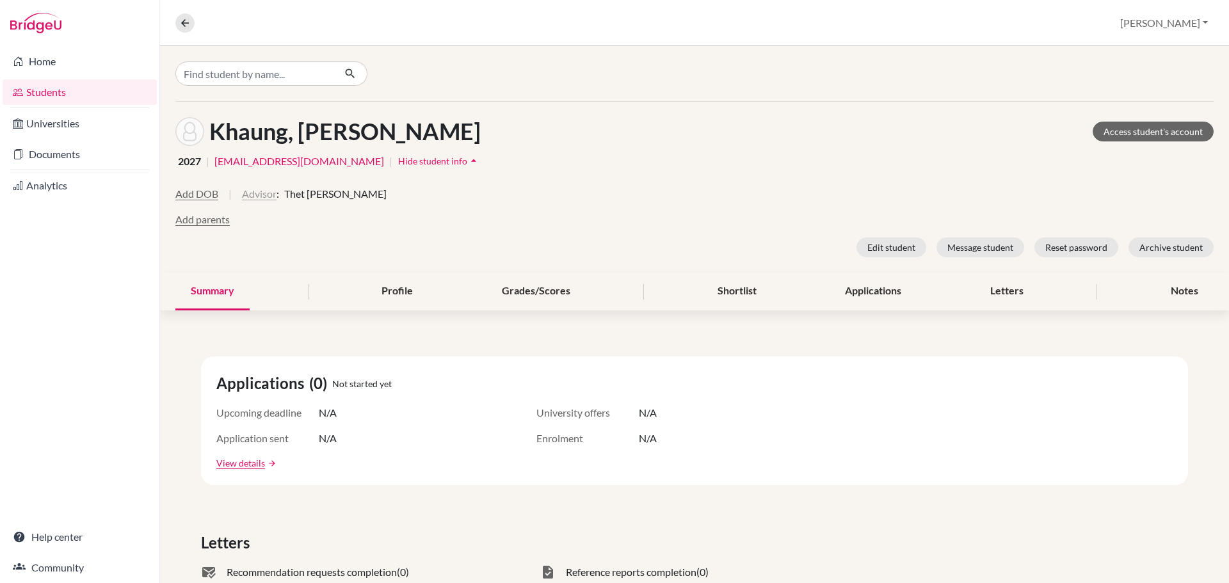
click at [270, 194] on button "Advisor" at bounding box center [259, 193] width 35 height 15
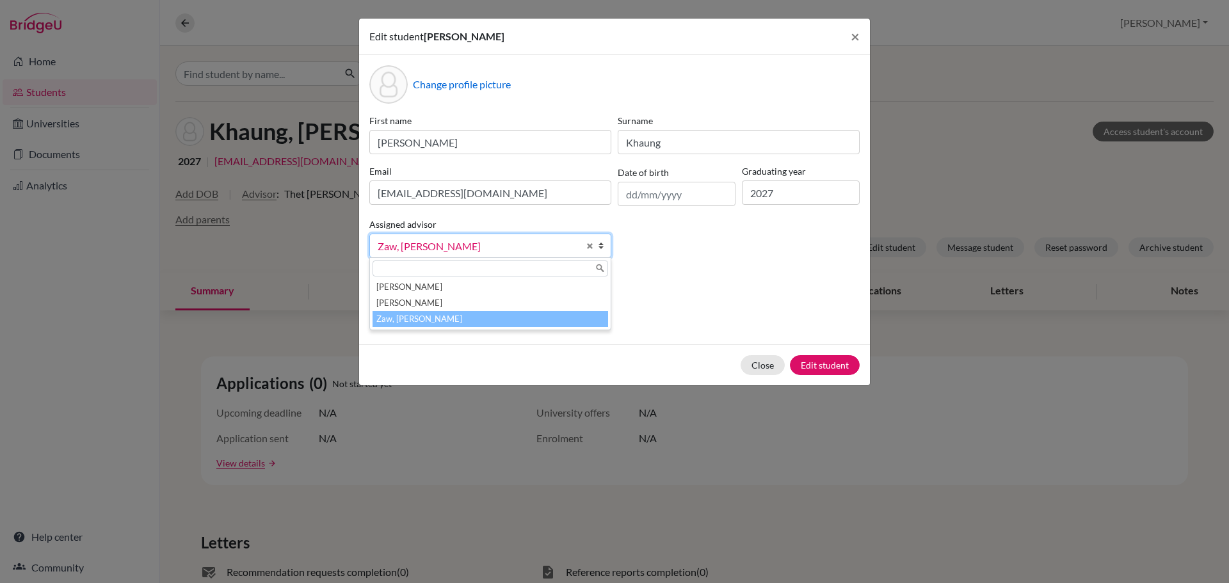
click at [452, 253] on span "Zaw, [PERSON_NAME]" at bounding box center [478, 246] width 201 height 17
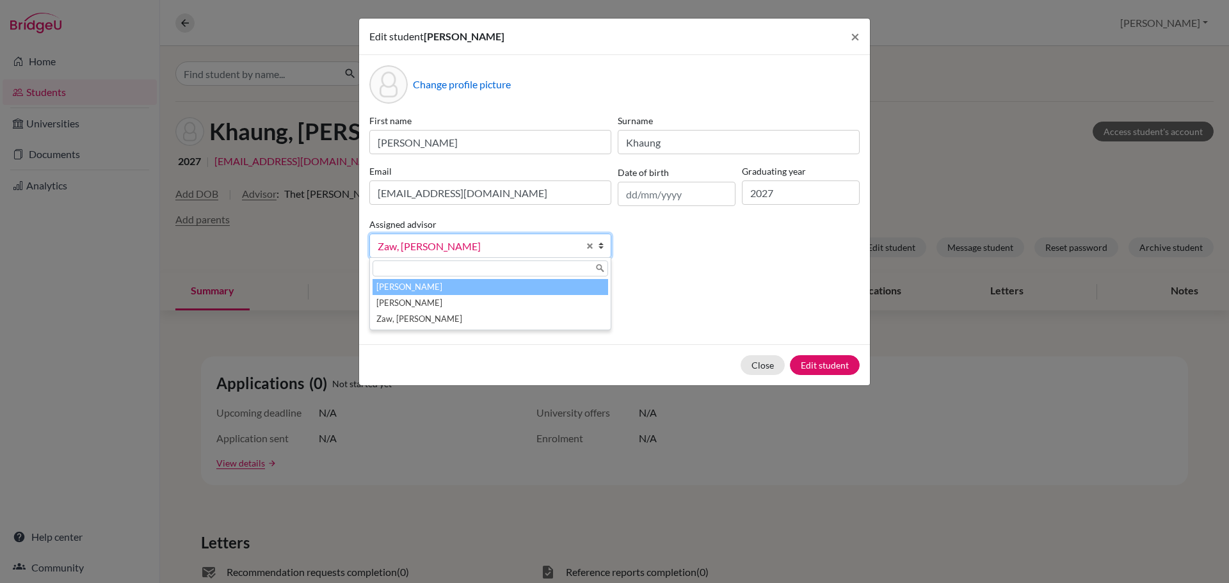
click at [443, 282] on li "[PERSON_NAME]" at bounding box center [489, 287] width 235 height 16
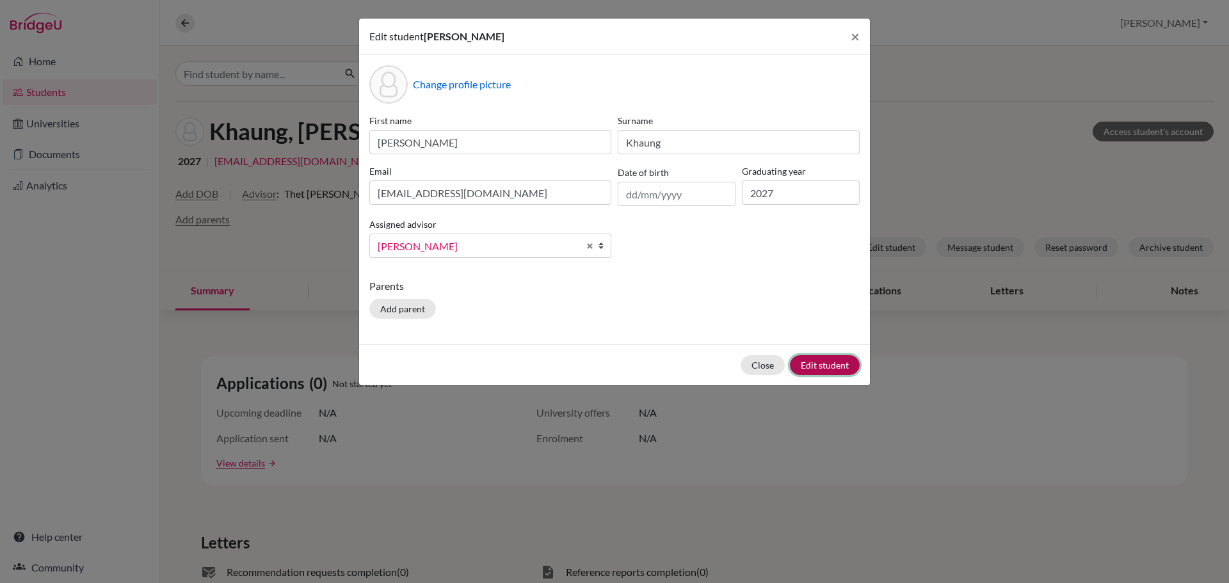
click at [841, 362] on button "Edit student" at bounding box center [825, 365] width 70 height 20
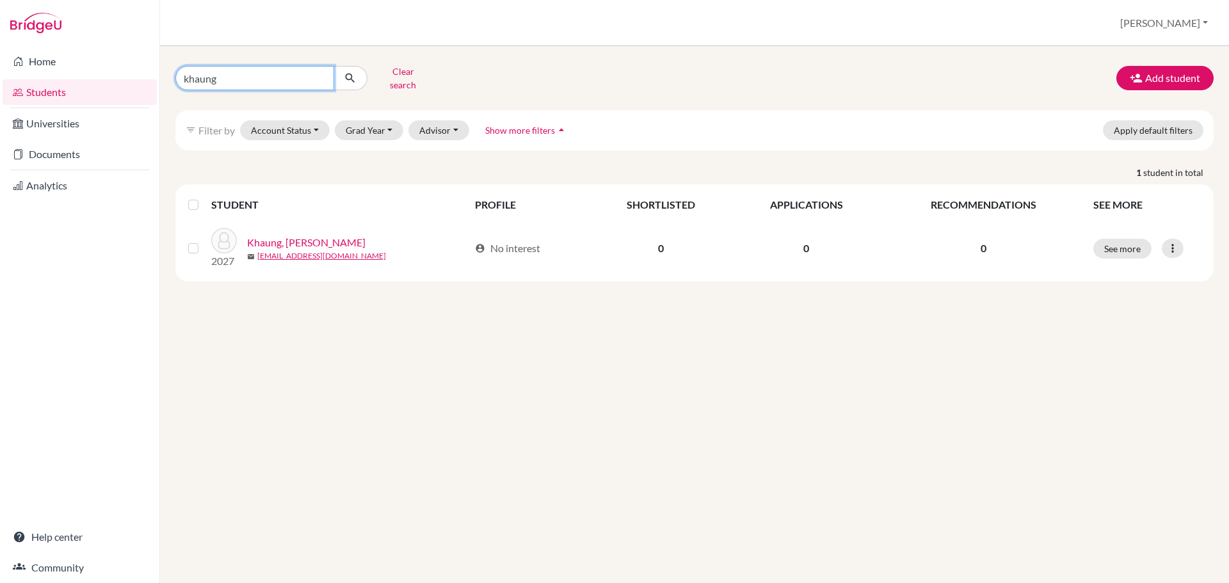
click at [228, 76] on input "khaung" at bounding box center [254, 78] width 159 height 24
type input "khant"
click at [353, 72] on icon "submit" at bounding box center [350, 78] width 13 height 13
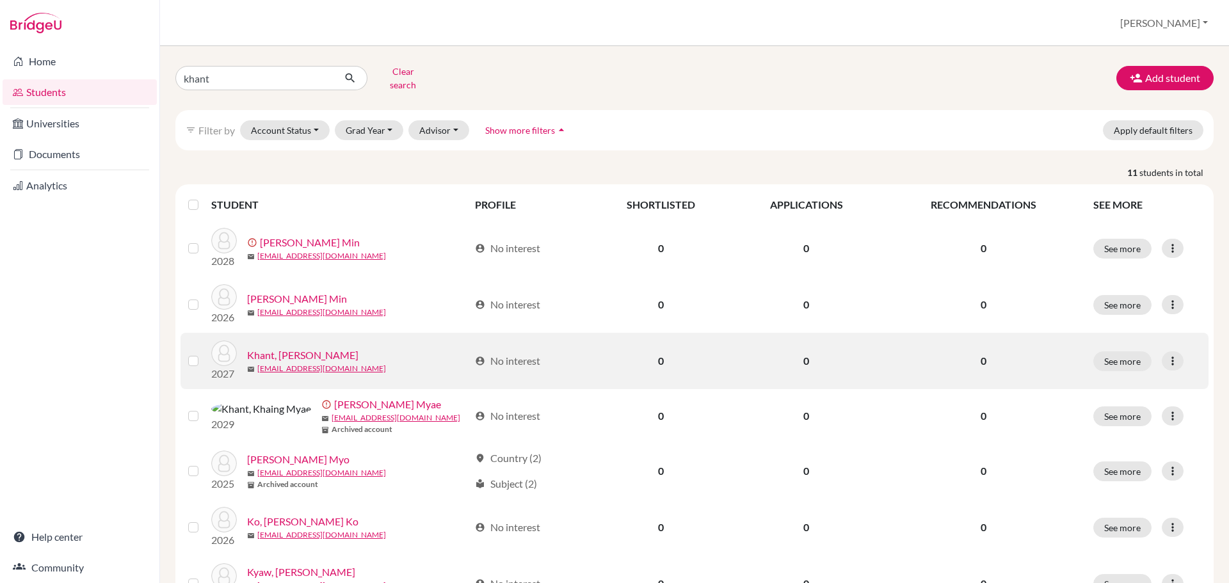
click at [327, 347] on link "Khant, [PERSON_NAME]" at bounding box center [302, 354] width 111 height 15
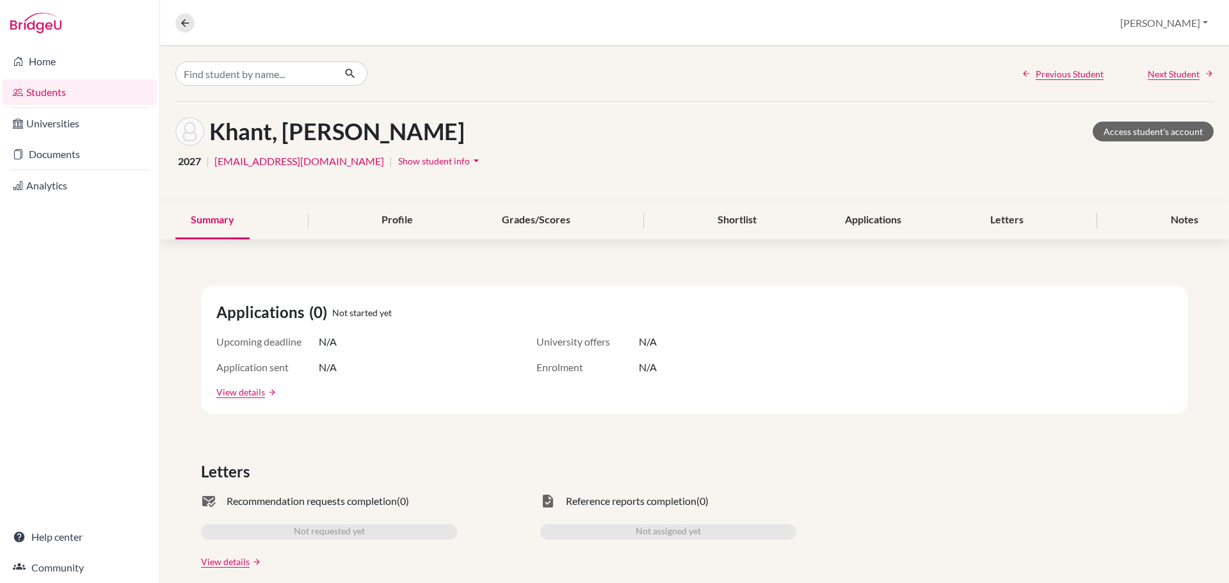
click at [397, 154] on button "Show student info arrow_drop_down" at bounding box center [440, 161] width 86 height 20
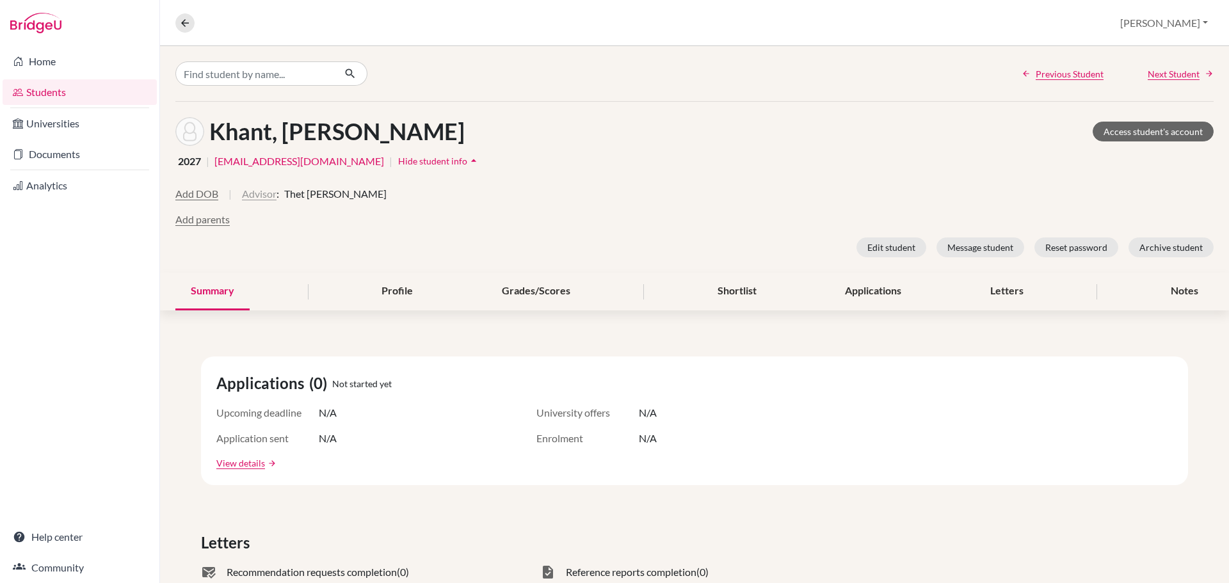
click at [250, 187] on button "Advisor" at bounding box center [259, 193] width 35 height 15
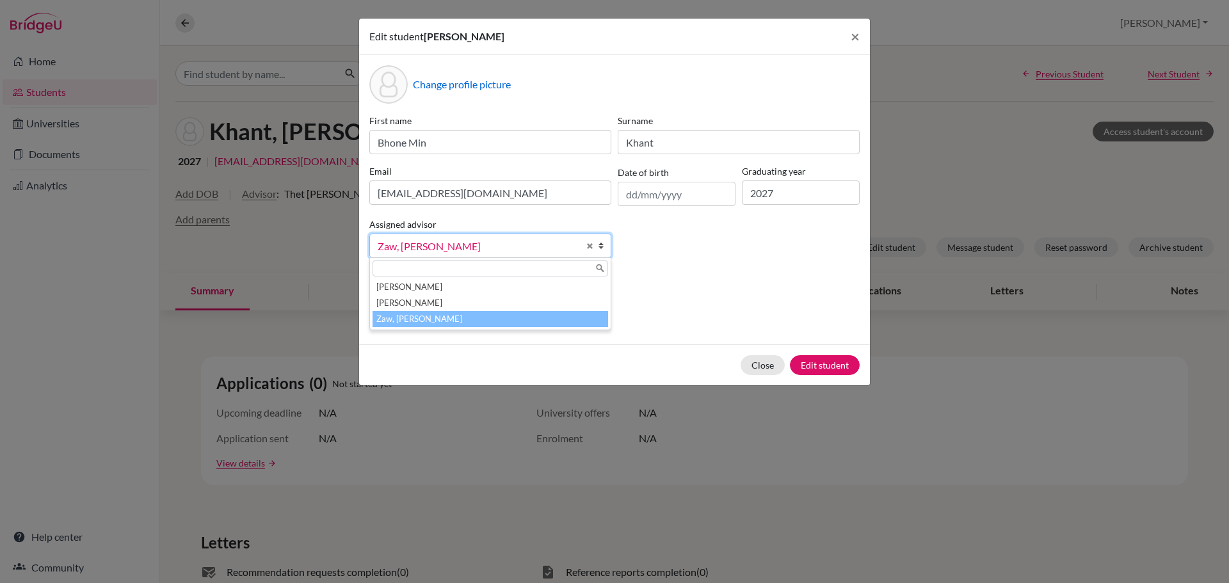
click at [422, 240] on span "Zaw, [PERSON_NAME]" at bounding box center [478, 246] width 201 height 17
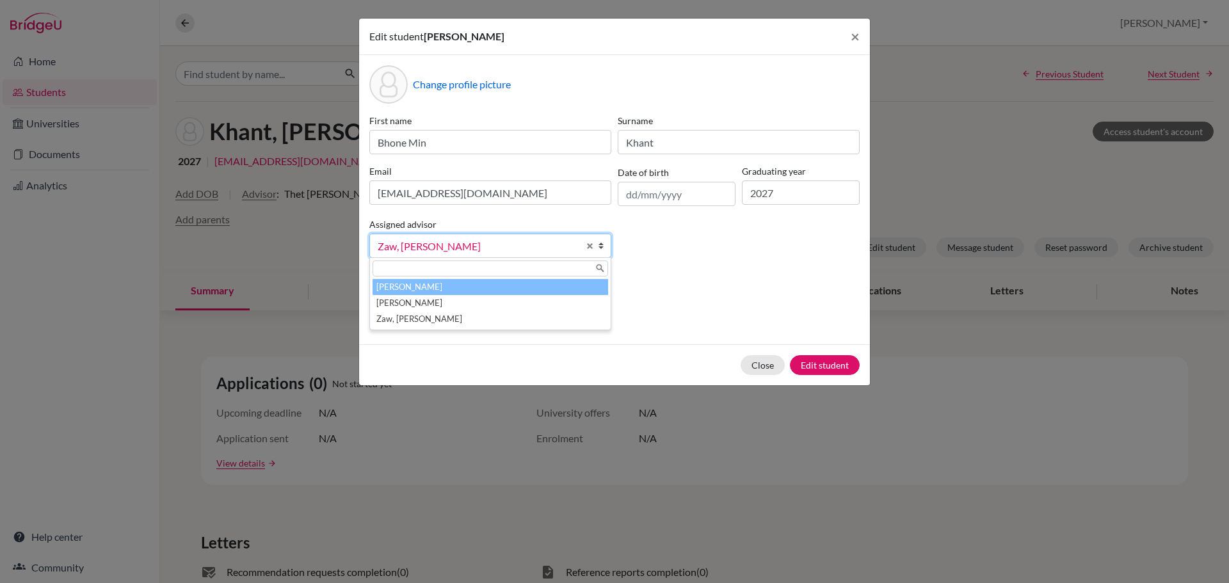
click at [417, 282] on li "[PERSON_NAME]" at bounding box center [489, 287] width 235 height 16
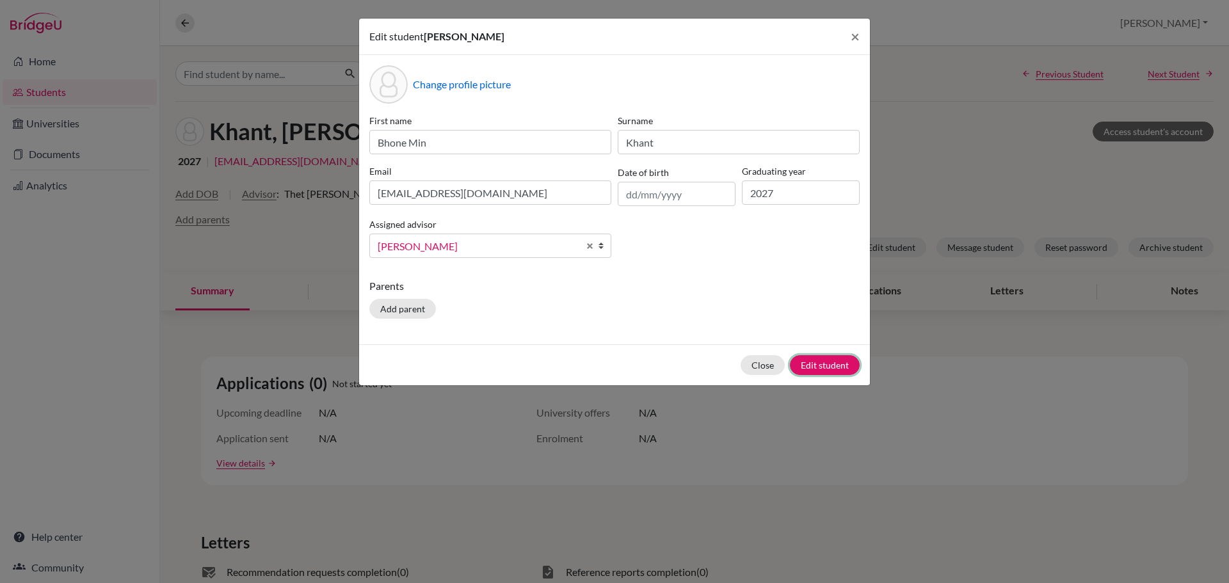
drag, startPoint x: 817, startPoint y: 365, endPoint x: 672, endPoint y: 192, distance: 226.2
click at [672, 192] on form "Edit student [PERSON_NAME] × Change profile picture First name [PERSON_NAME] Su…" at bounding box center [614, 202] width 511 height 367
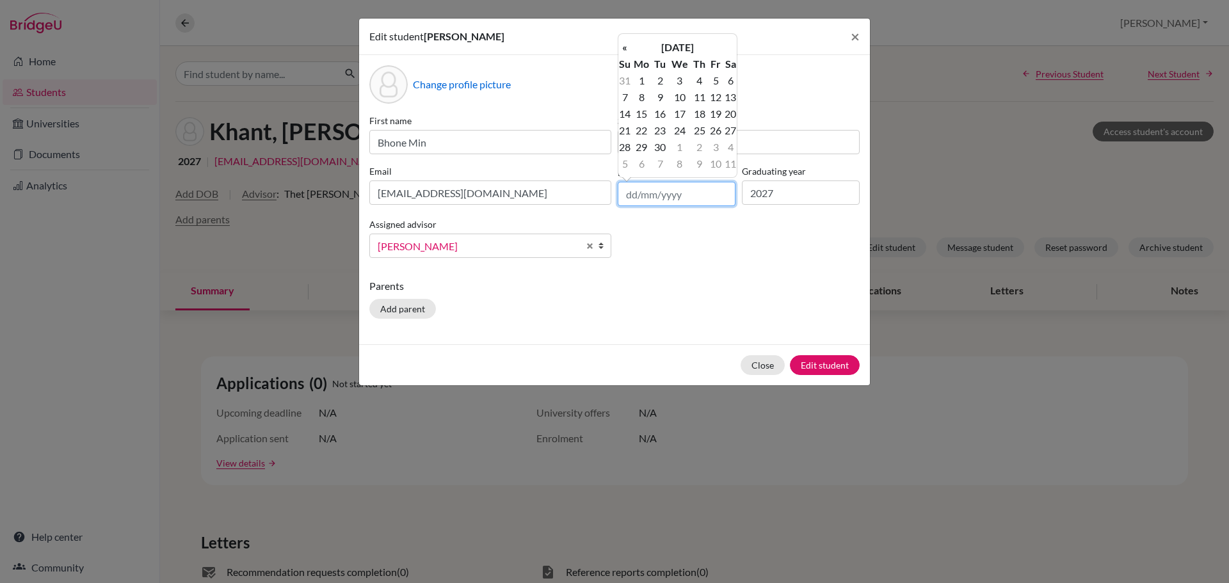
click at [670, 193] on input "text" at bounding box center [677, 194] width 118 height 24
click at [691, 39] on th "[DATE]" at bounding box center [677, 47] width 93 height 17
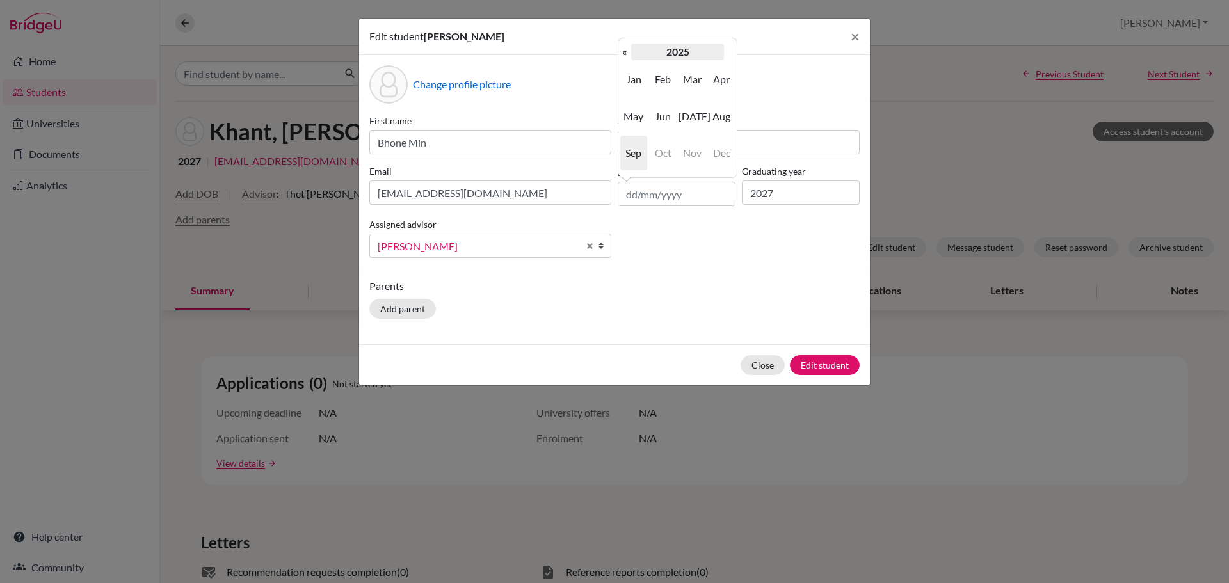
click at [686, 51] on th "2025" at bounding box center [677, 52] width 93 height 17
click at [624, 49] on th "«" at bounding box center [624, 52] width 13 height 17
click at [623, 49] on th "«" at bounding box center [624, 52] width 13 height 17
click at [699, 149] on span "2009" at bounding box center [691, 153] width 27 height 35
click at [631, 76] on span "Jan" at bounding box center [633, 79] width 27 height 35
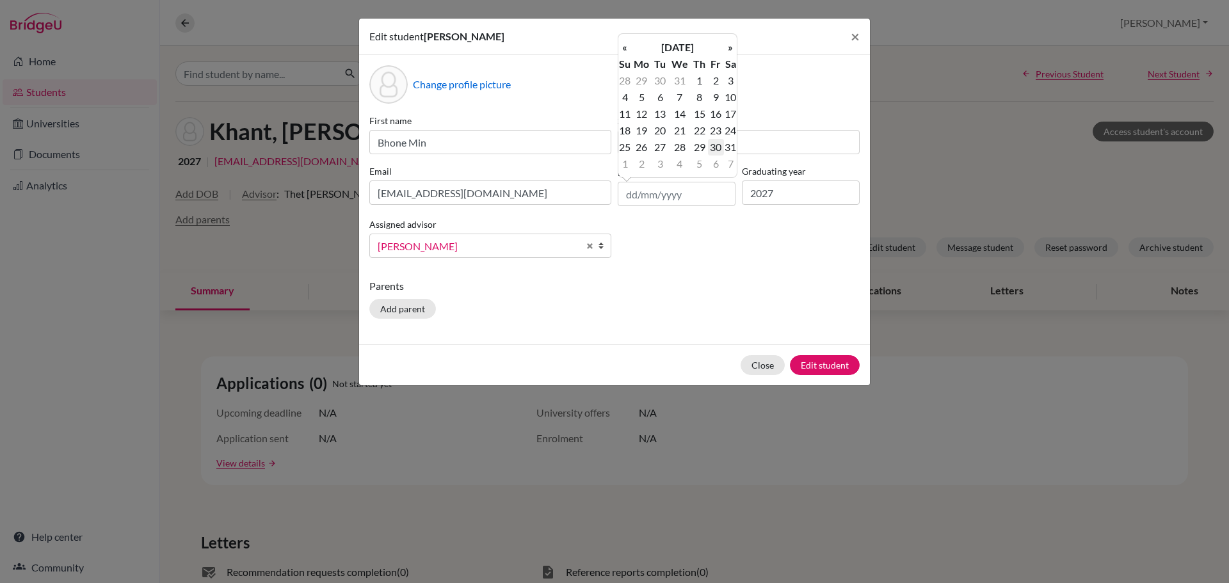
click at [711, 145] on td "30" at bounding box center [716, 147] width 16 height 17
type input "[DATE]"
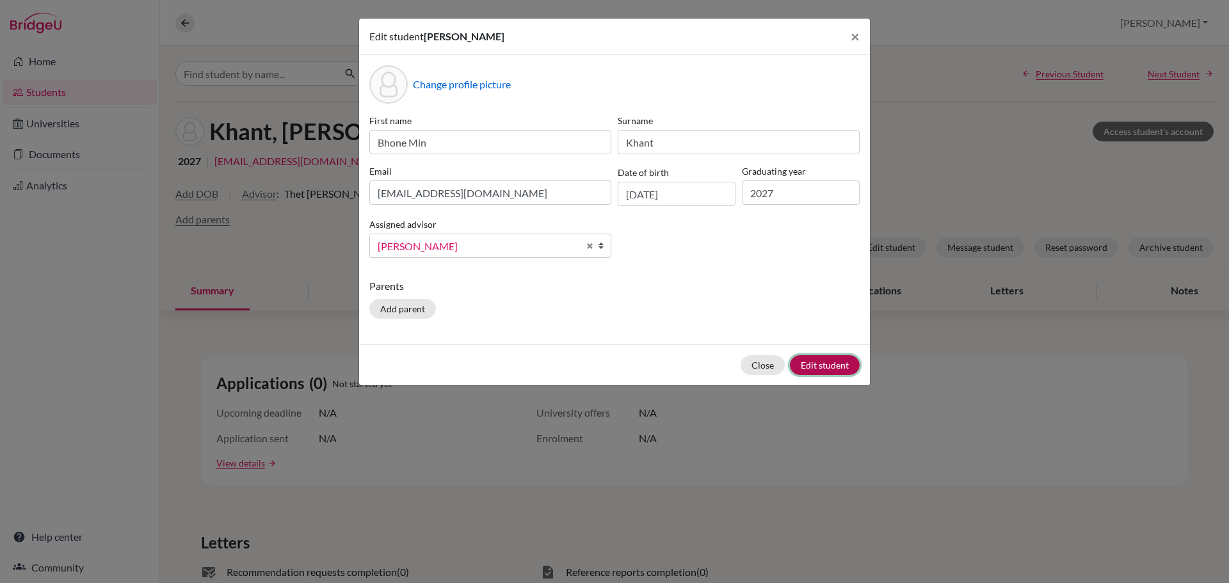
click at [816, 362] on button "Edit student" at bounding box center [825, 365] width 70 height 20
